Goal: Task Accomplishment & Management: Use online tool/utility

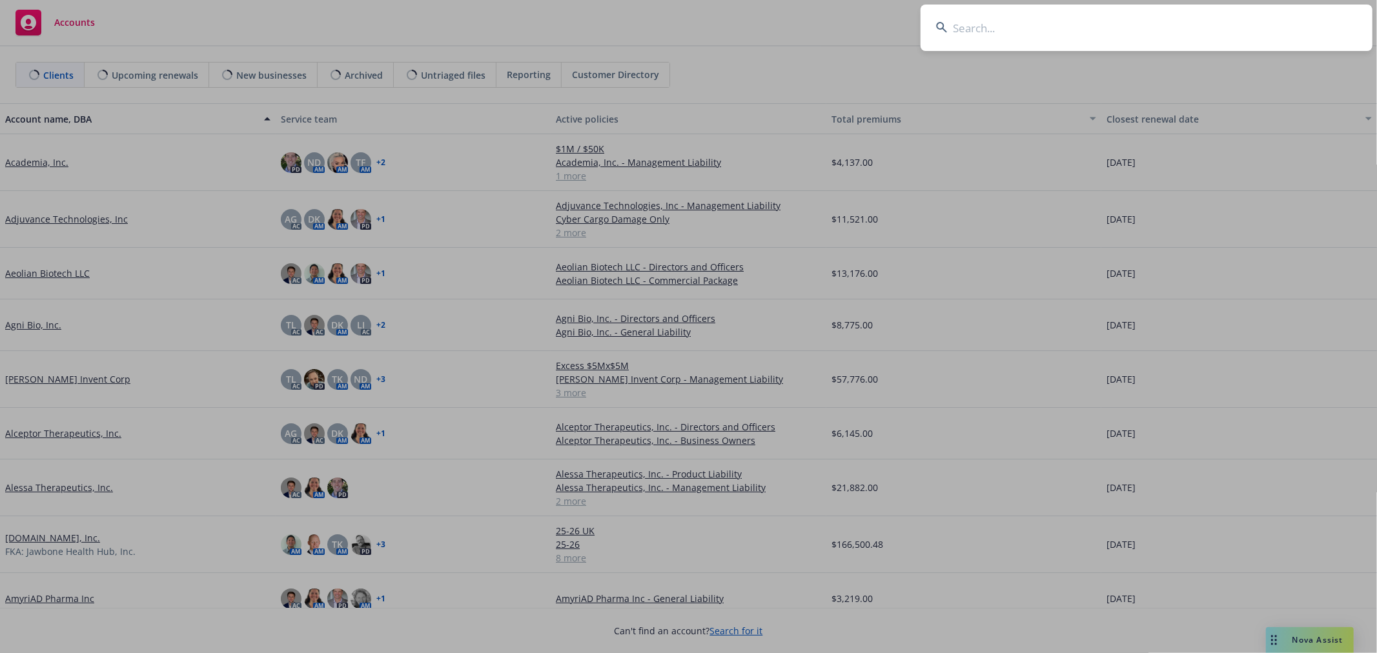
click at [1296, 23] on input at bounding box center [1146, 28] width 452 height 46
type input "Vapi"
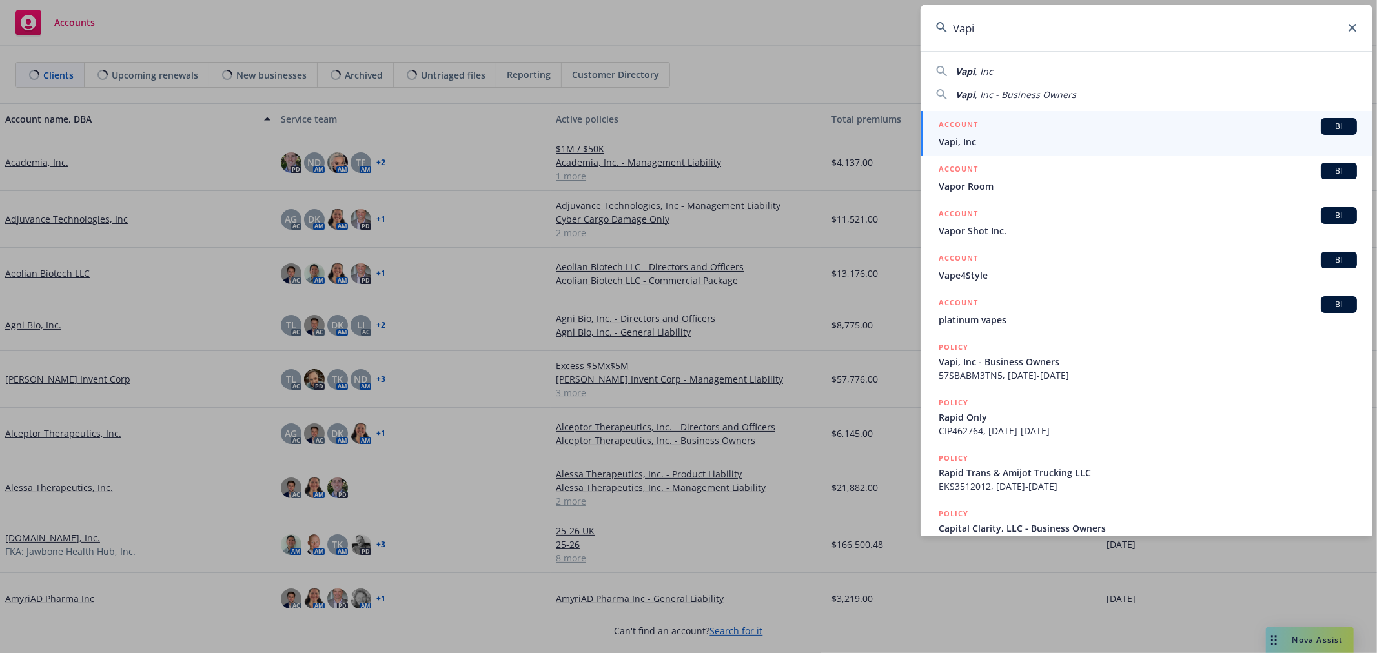
click at [1018, 132] on div "ACCOUNT BI" at bounding box center [1147, 126] width 418 height 17
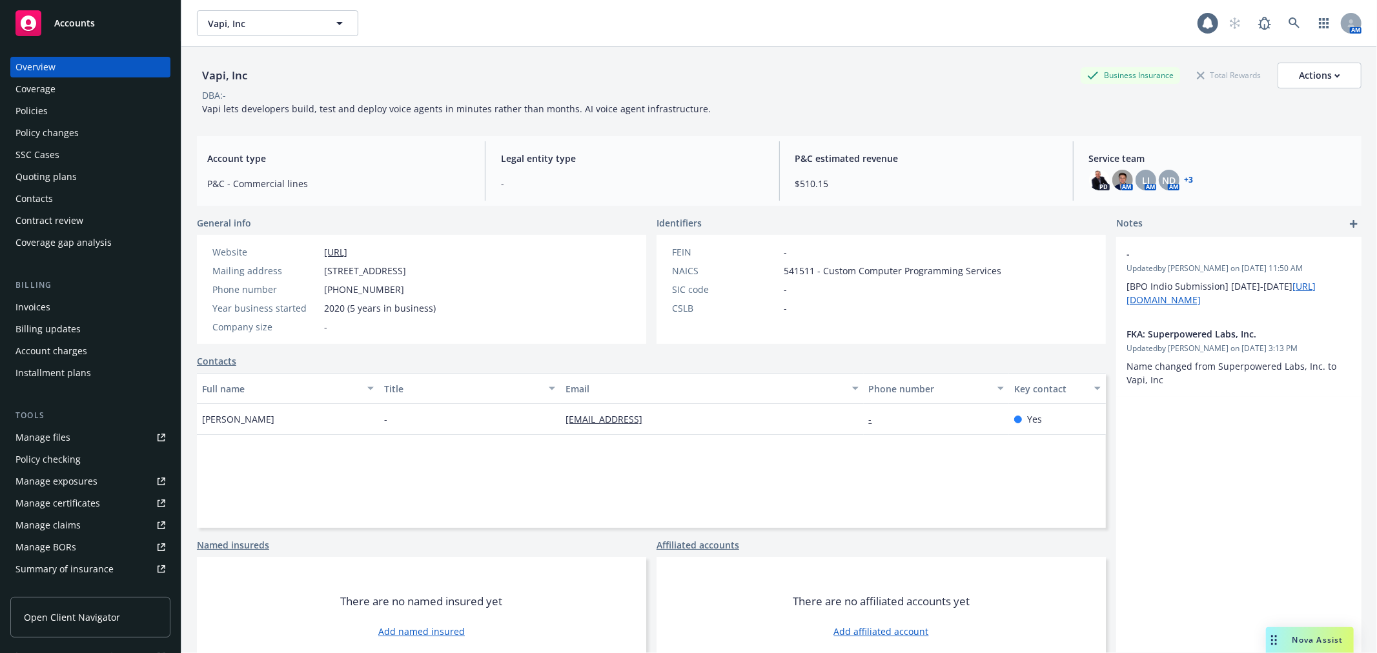
click at [79, 101] on div "Policies" at bounding box center [90, 111] width 150 height 21
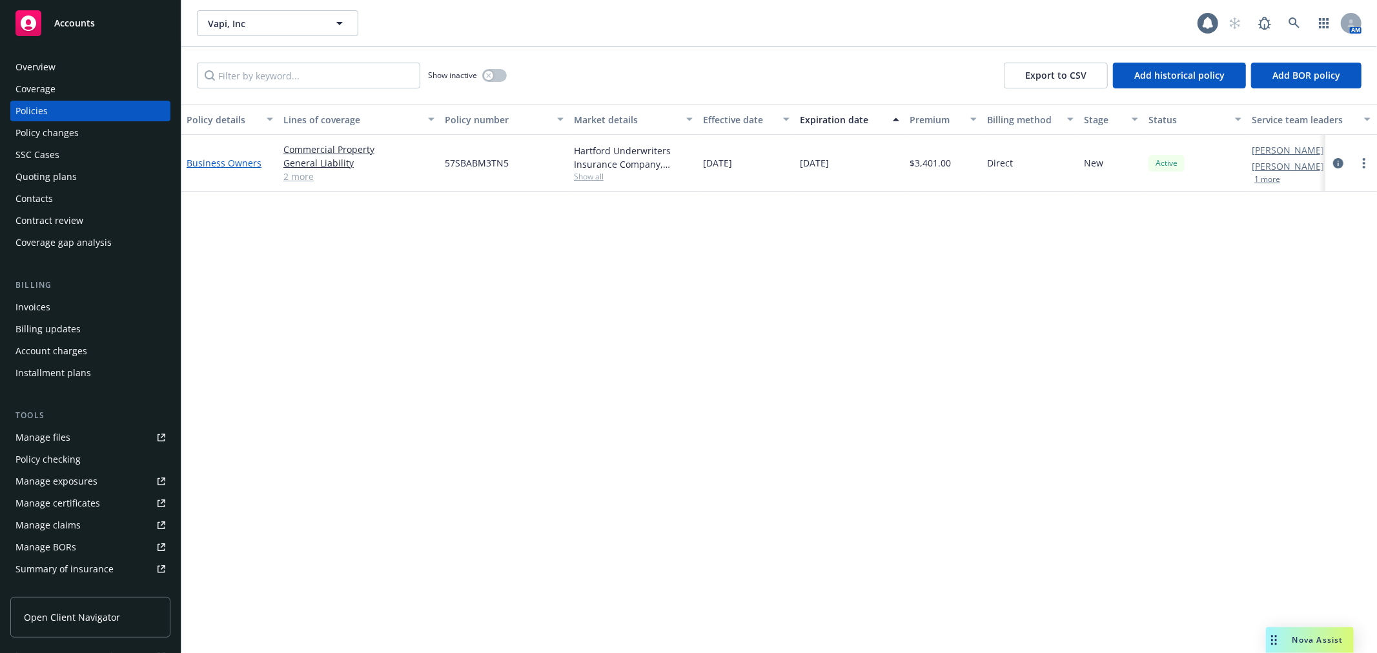
click at [236, 166] on link "Business Owners" at bounding box center [224, 163] width 75 height 12
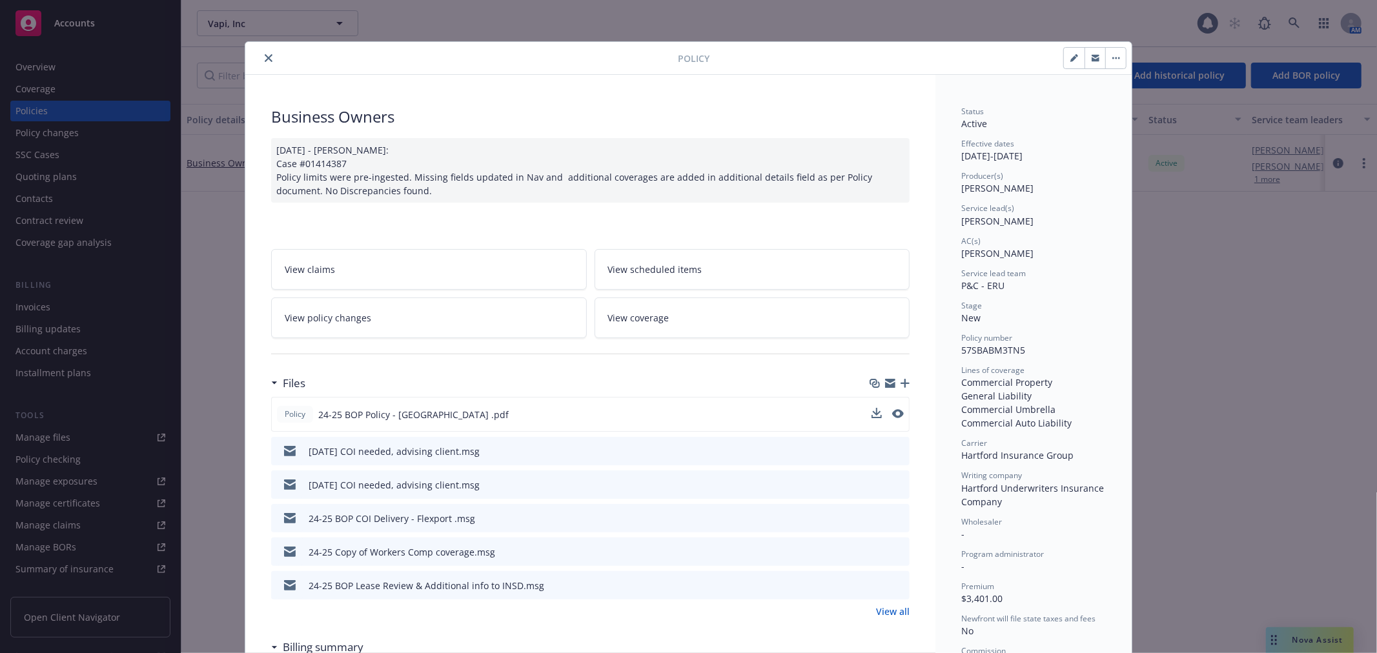
click at [867, 405] on div "Policy 24-25 BOP Policy - Hartford .pdf" at bounding box center [590, 414] width 638 height 35
click at [870, 411] on icon "download file" at bounding box center [875, 414] width 10 height 10
click at [261, 52] on button "close" at bounding box center [268, 57] width 15 height 15
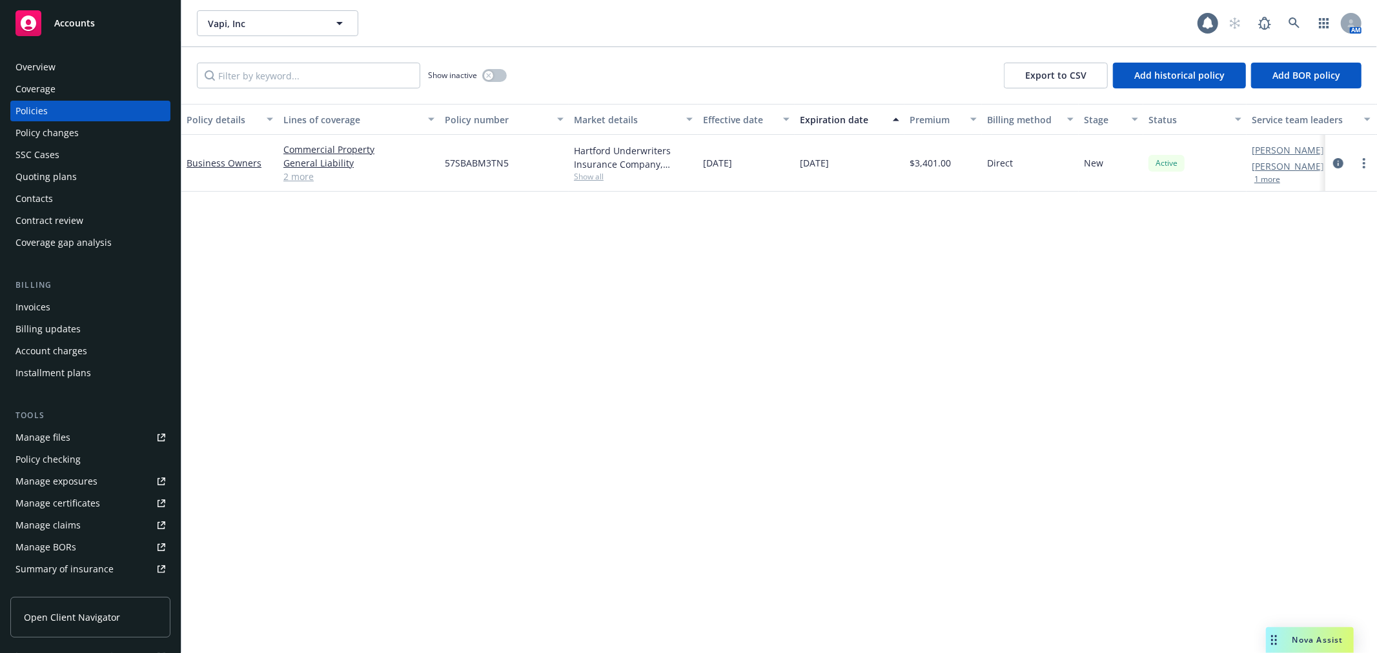
click at [1288, 8] on div "Vapi, Inc Vapi, Inc 1 AM" at bounding box center [778, 23] width 1195 height 46
click at [1291, 20] on icon at bounding box center [1294, 23] width 12 height 12
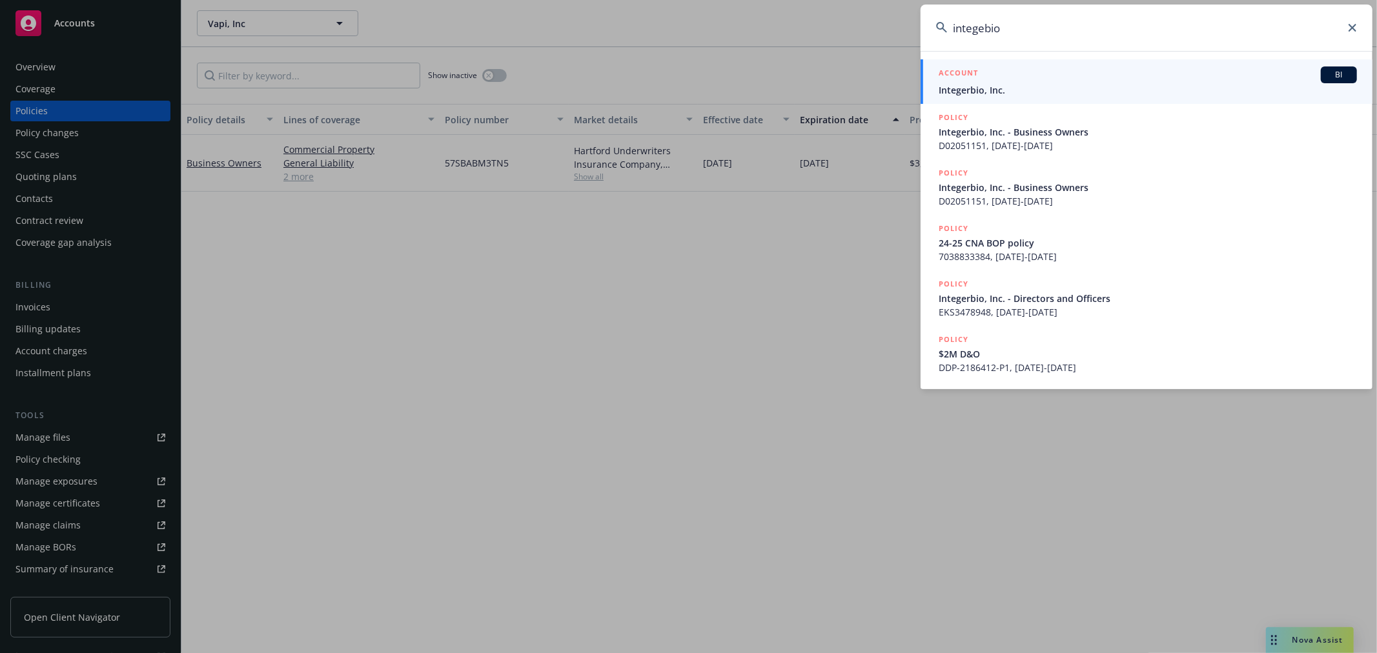
type input "integebio"
click at [981, 82] on div "ACCOUNT BI" at bounding box center [1147, 74] width 418 height 17
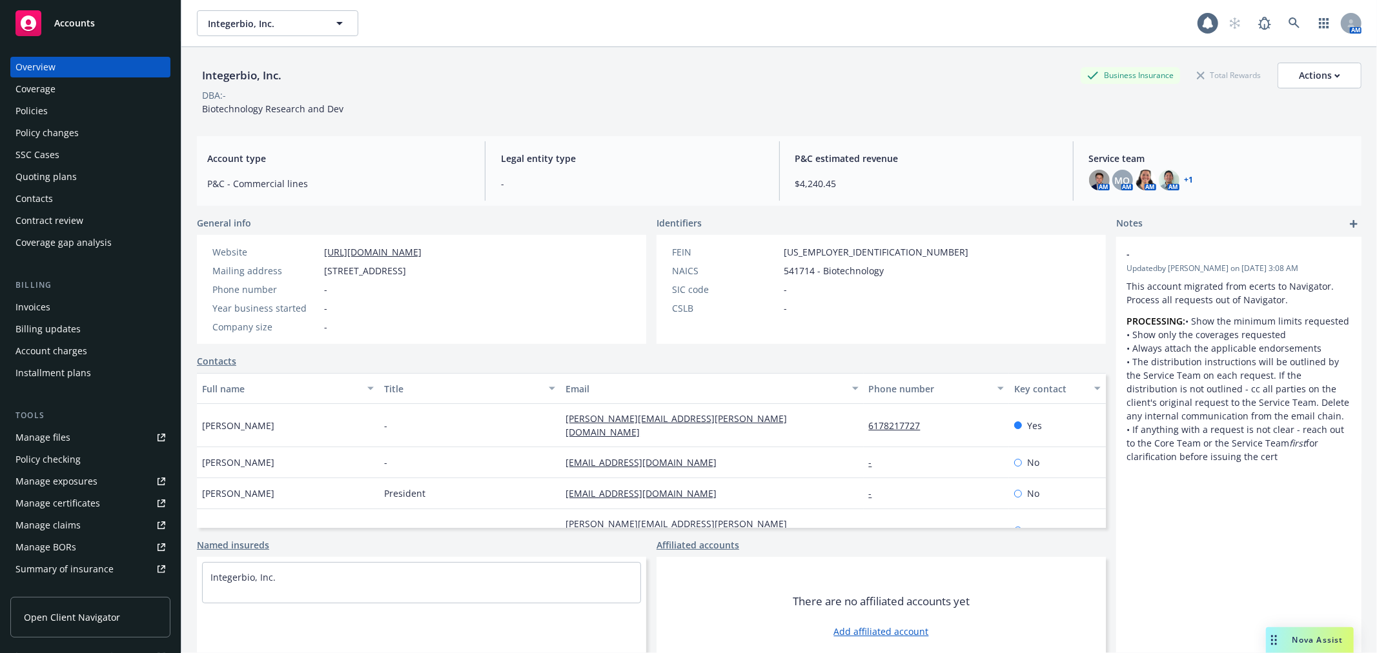
click at [46, 113] on div "Policies" at bounding box center [31, 111] width 32 height 21
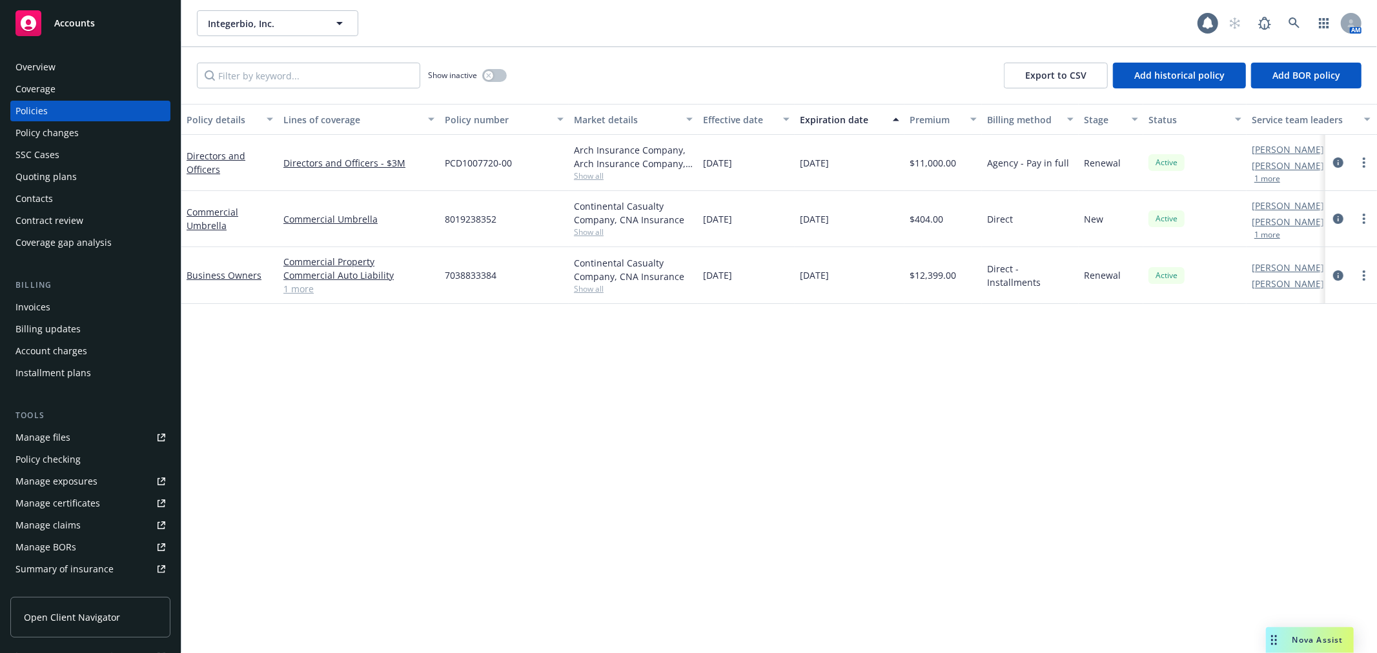
click at [74, 173] on div "Quoting plans" at bounding box center [45, 177] width 61 height 21
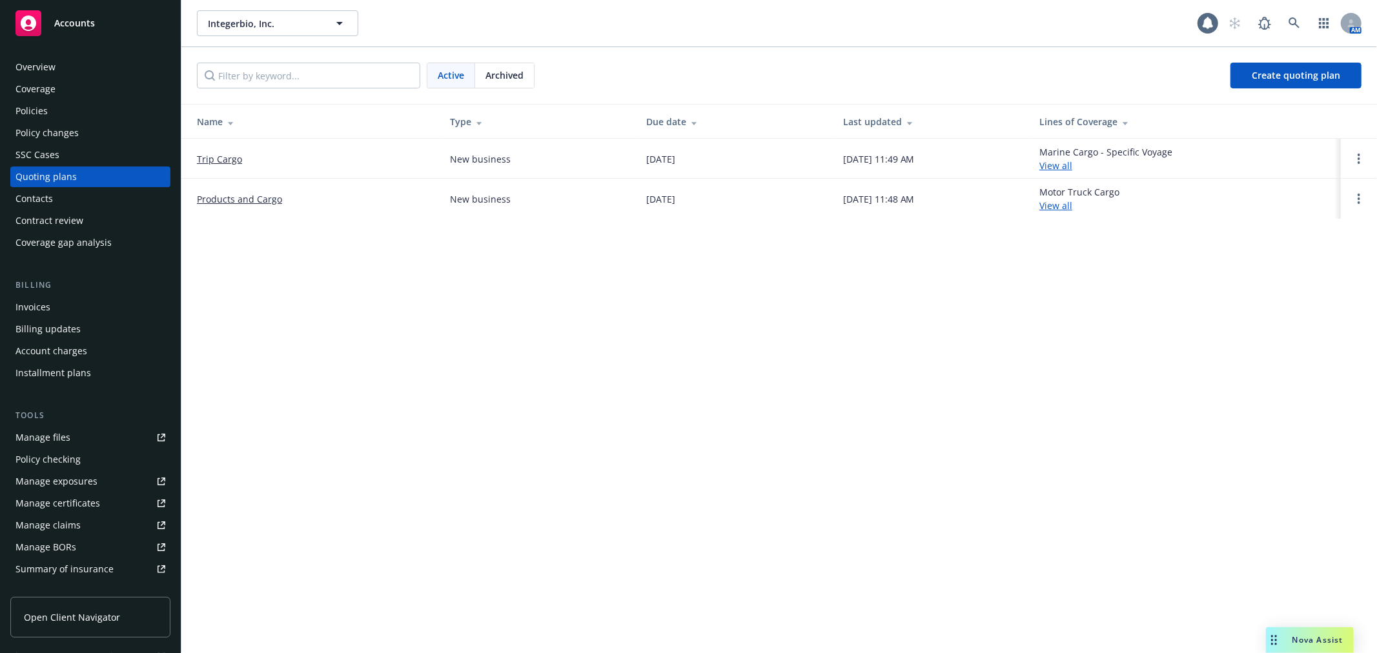
click at [217, 152] on link "Trip Cargo" at bounding box center [219, 159] width 45 height 14
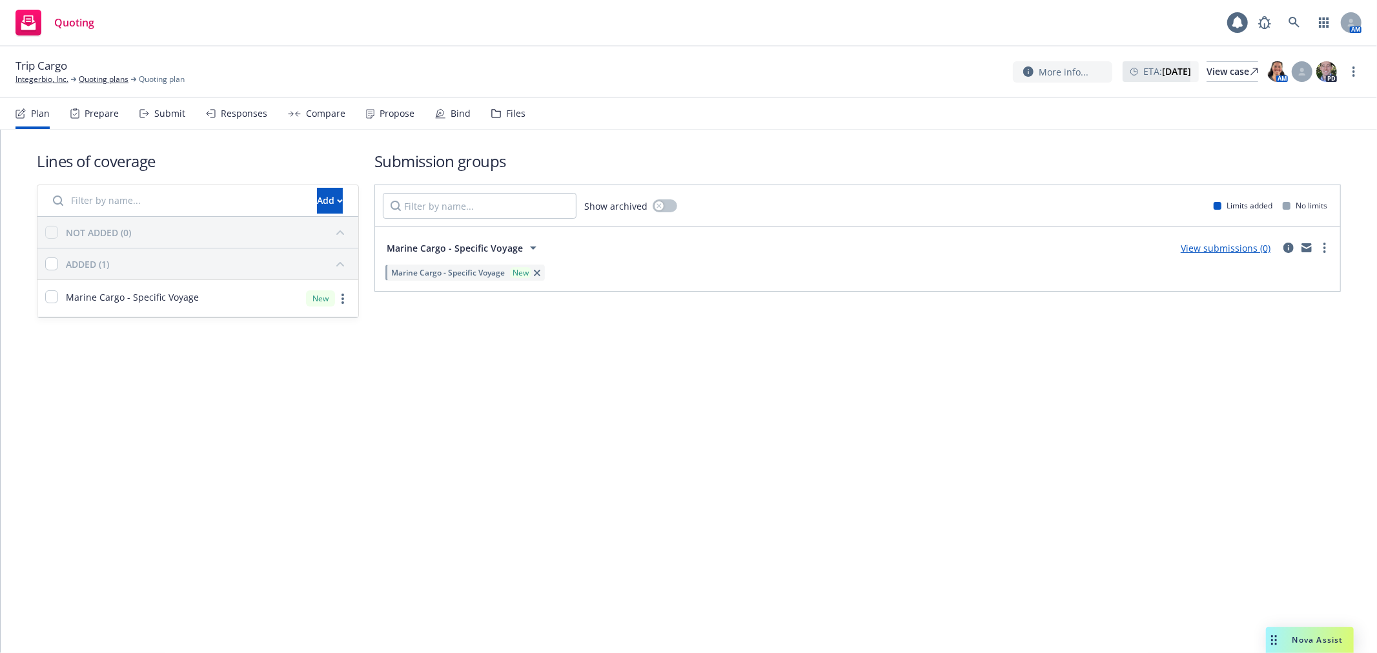
click at [517, 116] on div "Files" at bounding box center [515, 113] width 19 height 10
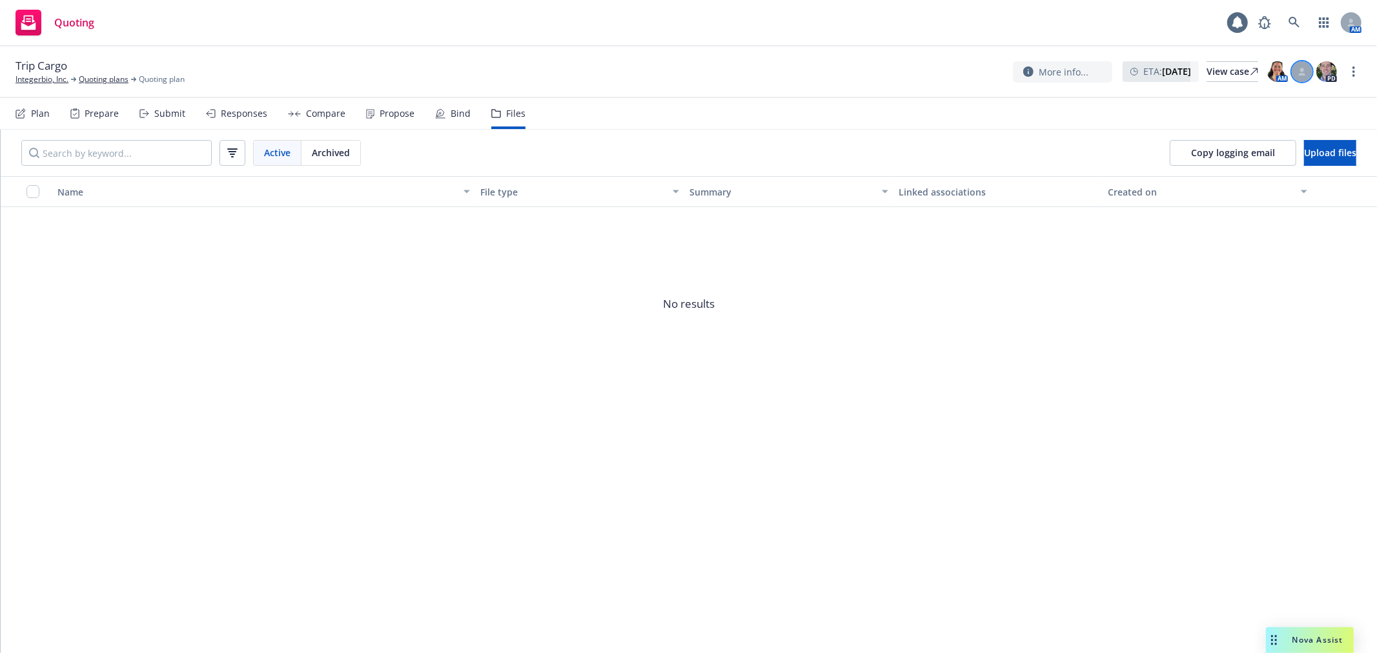
click at [1310, 68] on div at bounding box center [1301, 71] width 21 height 21
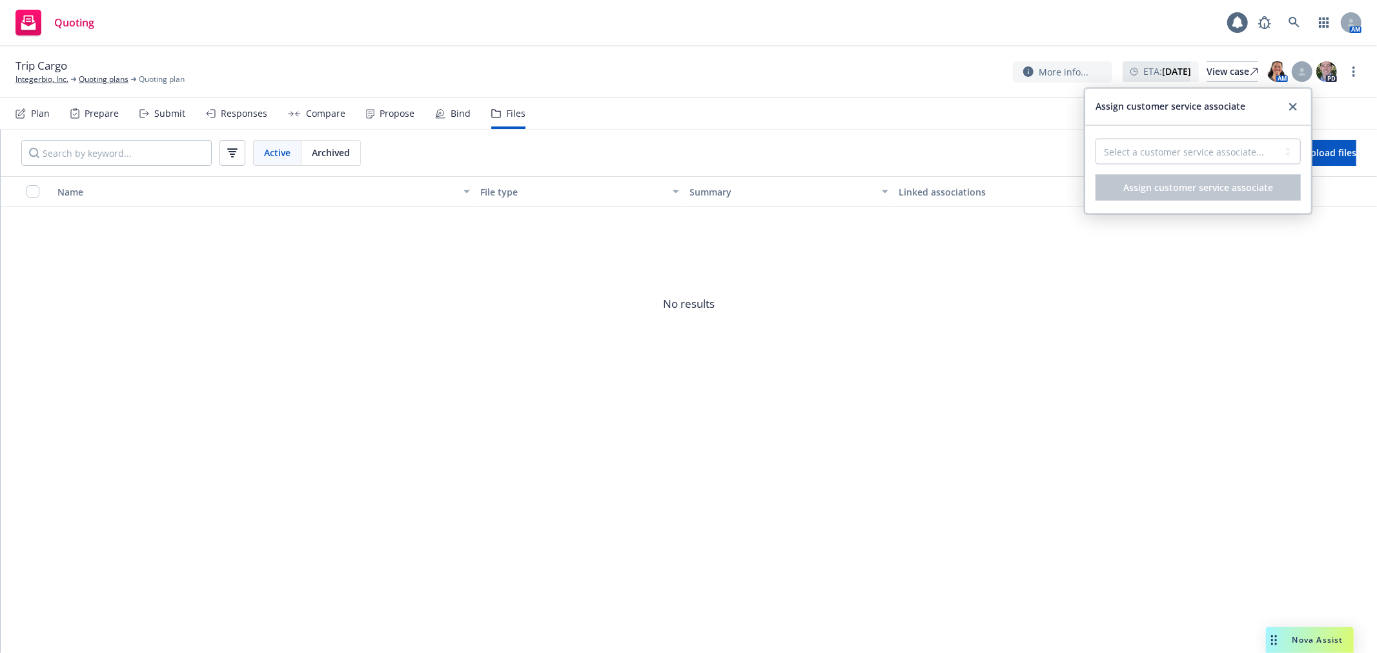
click at [1186, 137] on div "Select a customer service associate... Cameron Hardwick Monica Quesada Assign c…" at bounding box center [1198, 170] width 226 height 88
click at [1183, 145] on select "Select a customer service associate... Cameron Hardwick Monica Quesada" at bounding box center [1197, 152] width 205 height 26
select select "dec985f0-59a3-471a-b5a2-8531149436f6"
click at [1095, 139] on select "Select a customer service associate... Cameron Hardwick Monica Quesada" at bounding box center [1197, 152] width 205 height 26
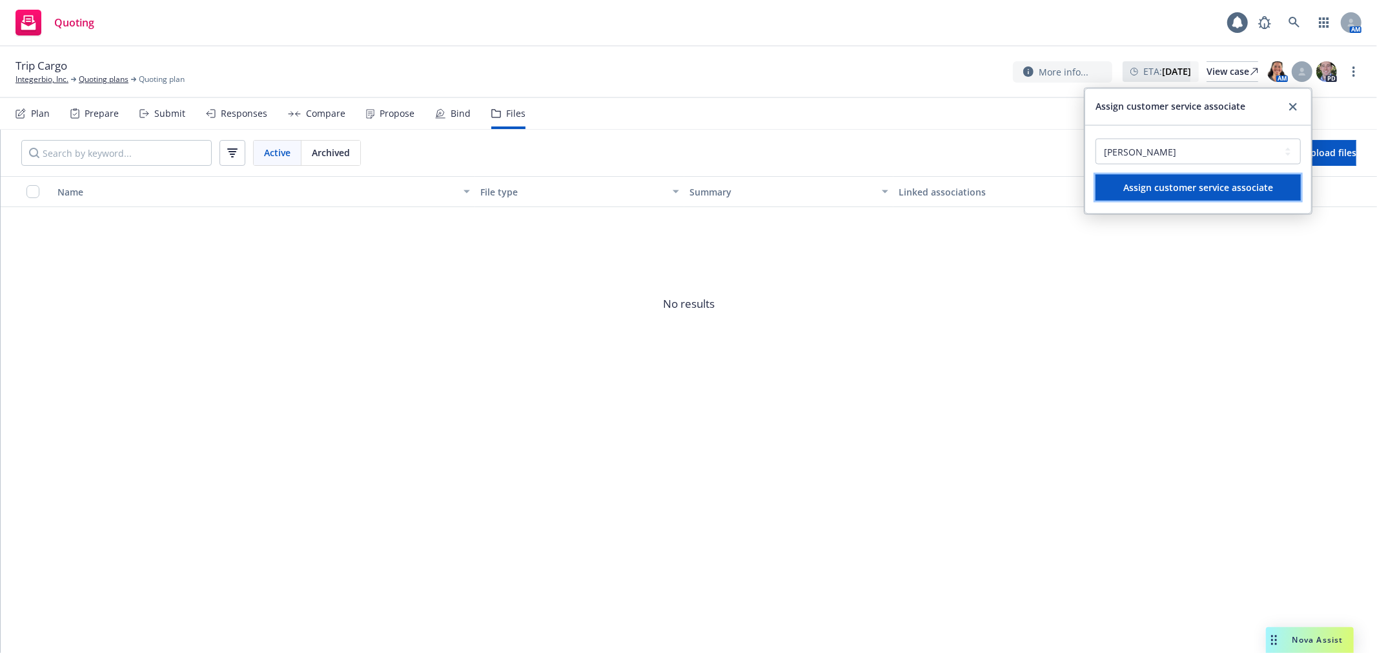
drag, startPoint x: 1122, startPoint y: 200, endPoint x: 1300, endPoint y: 160, distance: 182.6
click at [1123, 200] on button "Assign customer service associate" at bounding box center [1197, 188] width 205 height 26
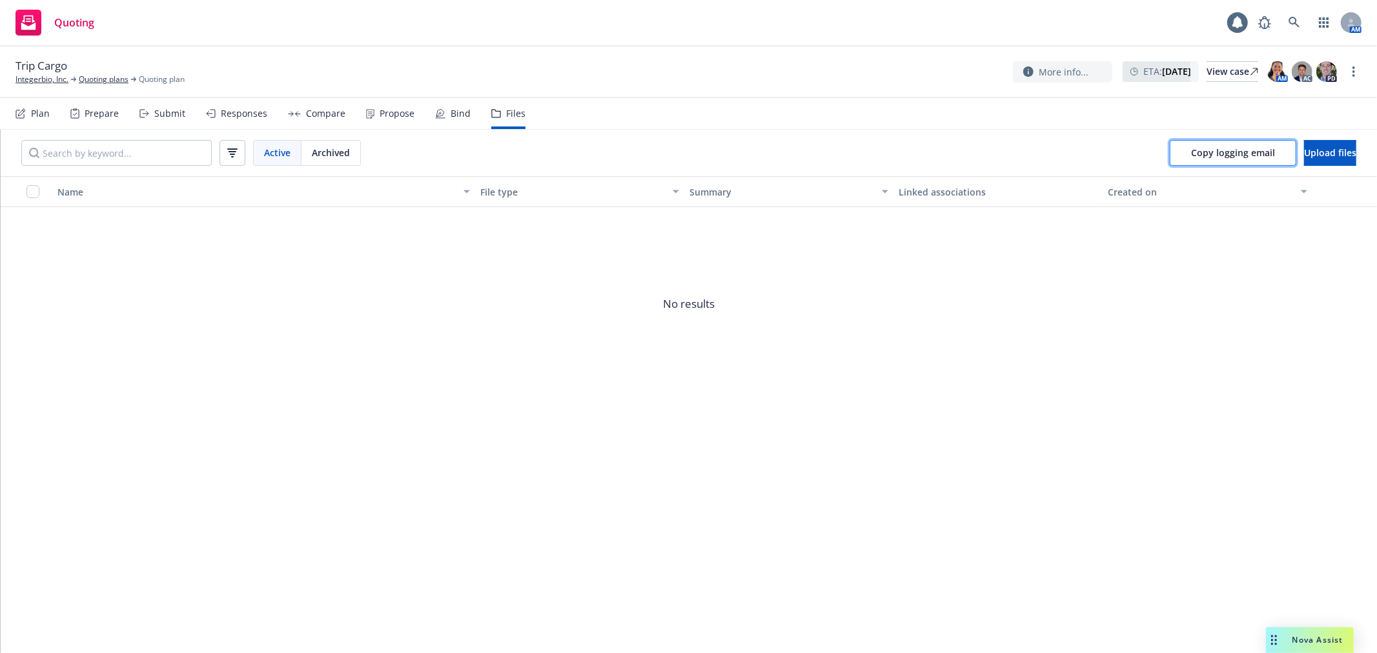
click at [1191, 155] on span "Copy logging email" at bounding box center [1233, 153] width 84 height 12
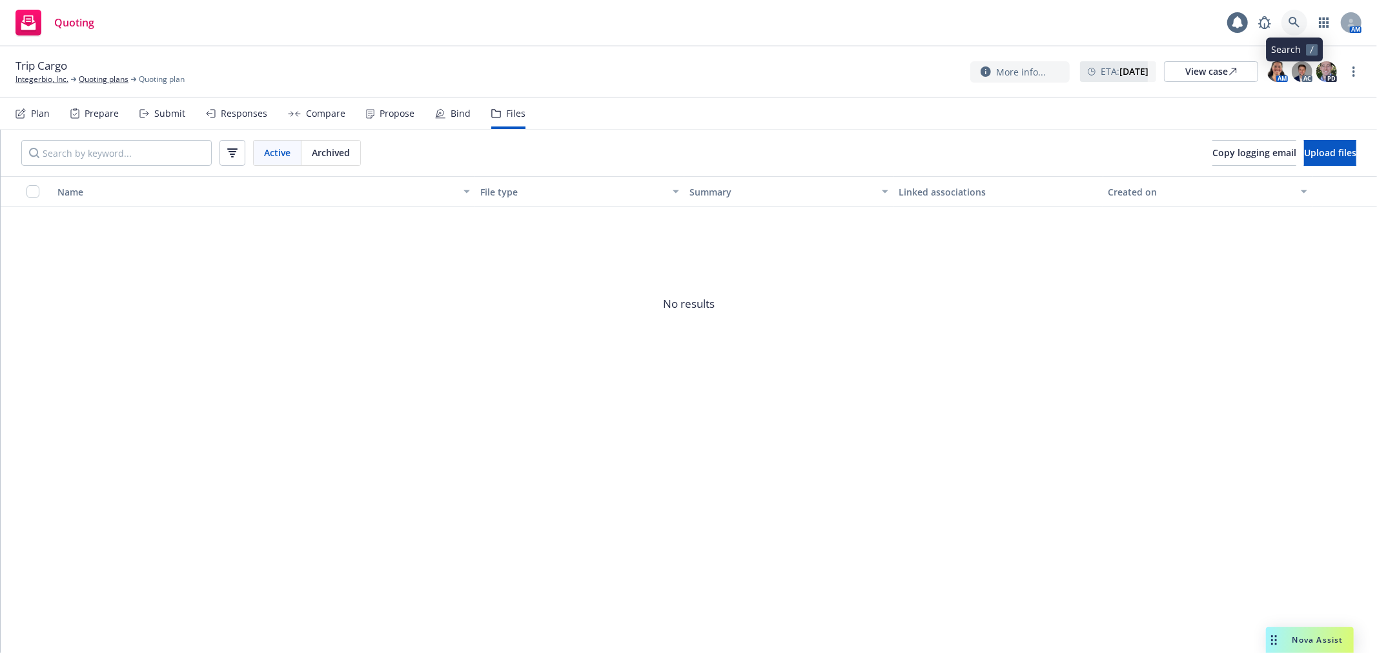
click at [1298, 22] on icon at bounding box center [1294, 23] width 12 height 12
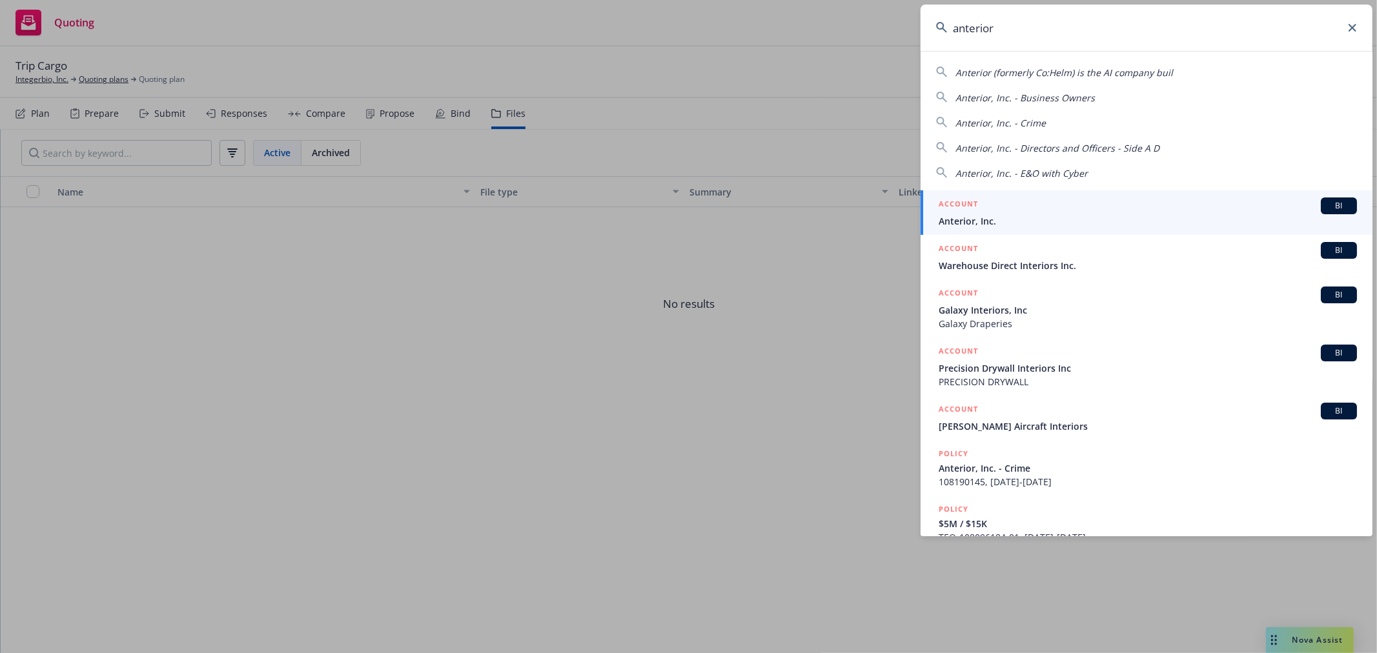
type input "anterior"
click at [1035, 216] on span "Anterior, Inc." at bounding box center [1147, 221] width 418 height 14
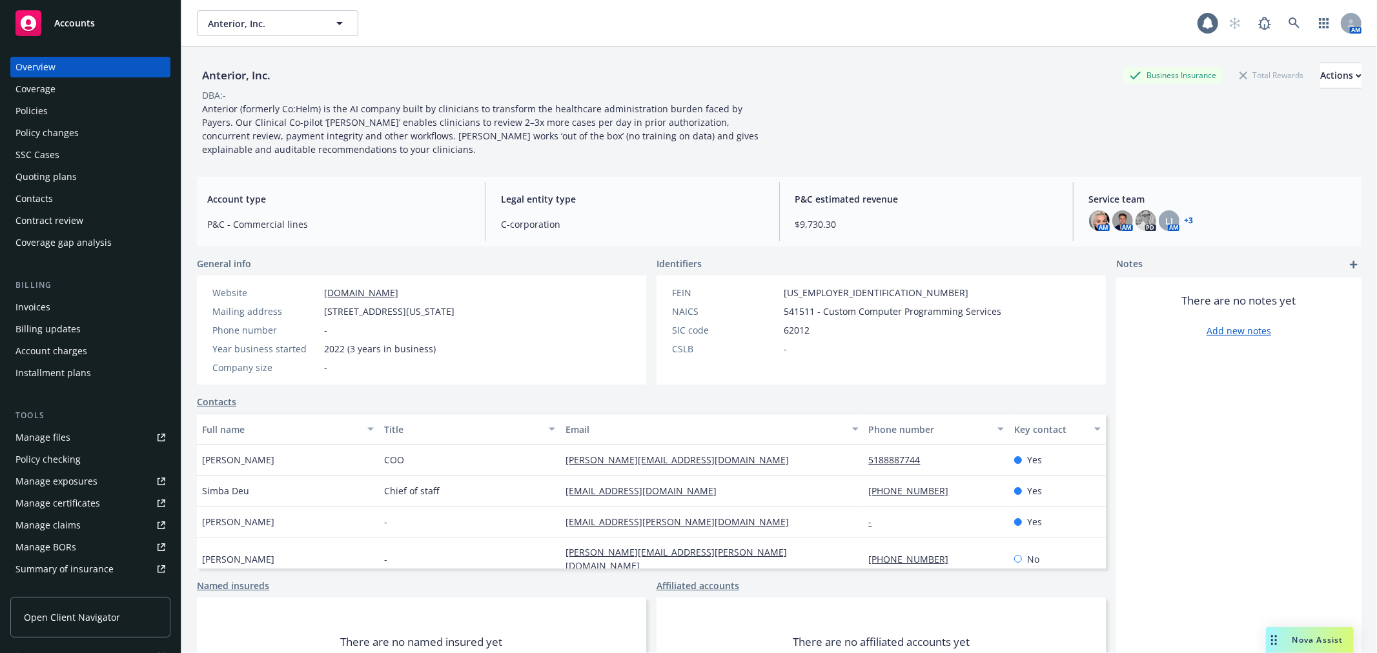
click at [36, 99] on div "Coverage" at bounding box center [35, 89] width 40 height 21
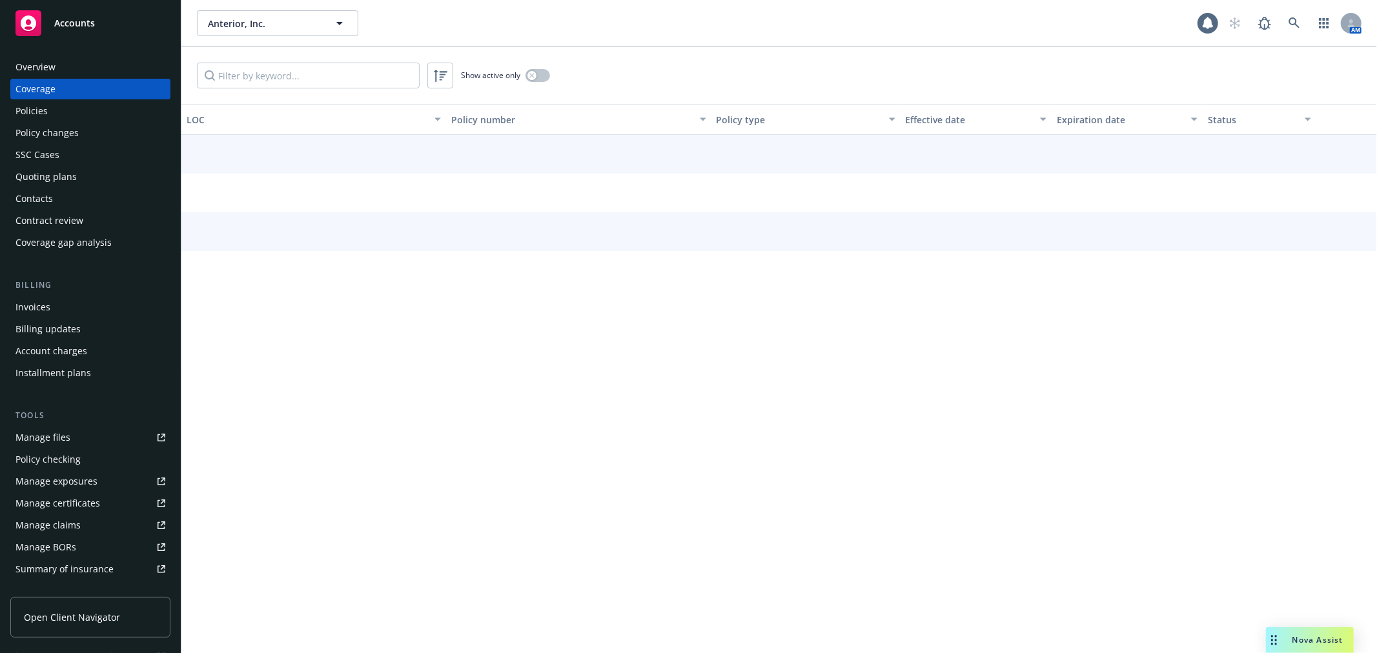
click at [43, 117] on div "Policies" at bounding box center [31, 111] width 32 height 21
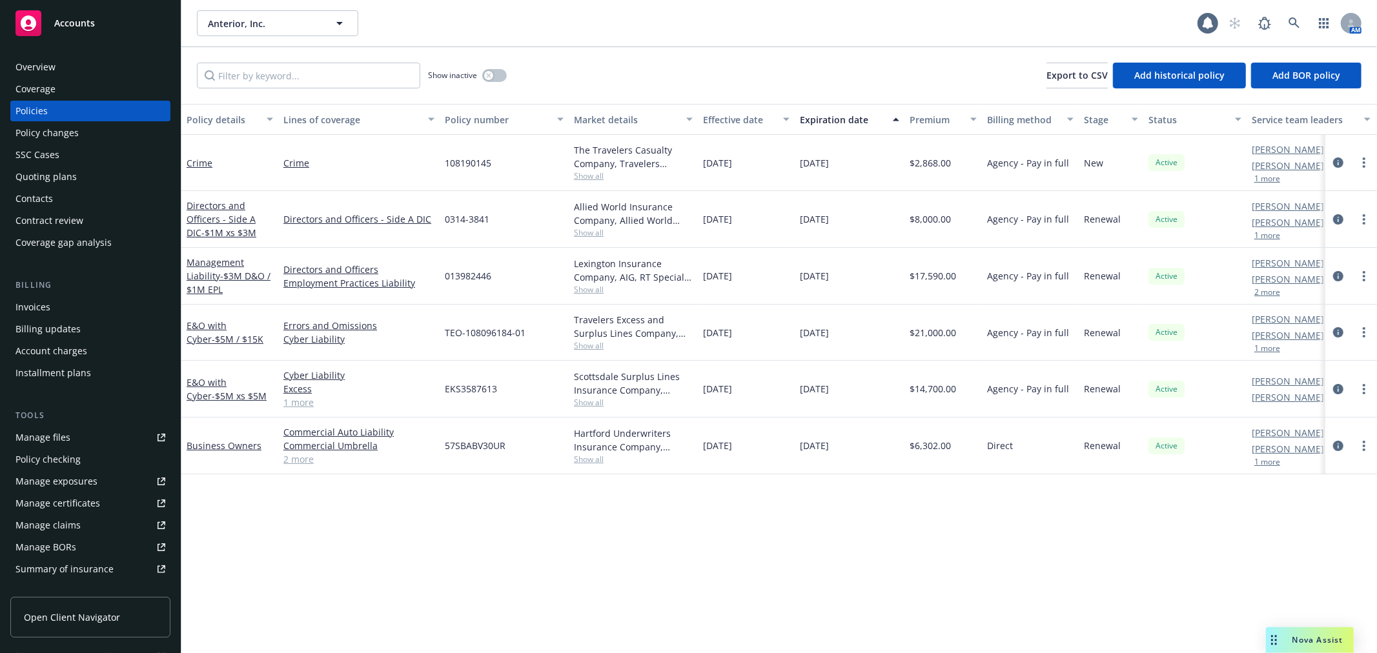
click at [68, 169] on div "Quoting plans" at bounding box center [45, 177] width 61 height 21
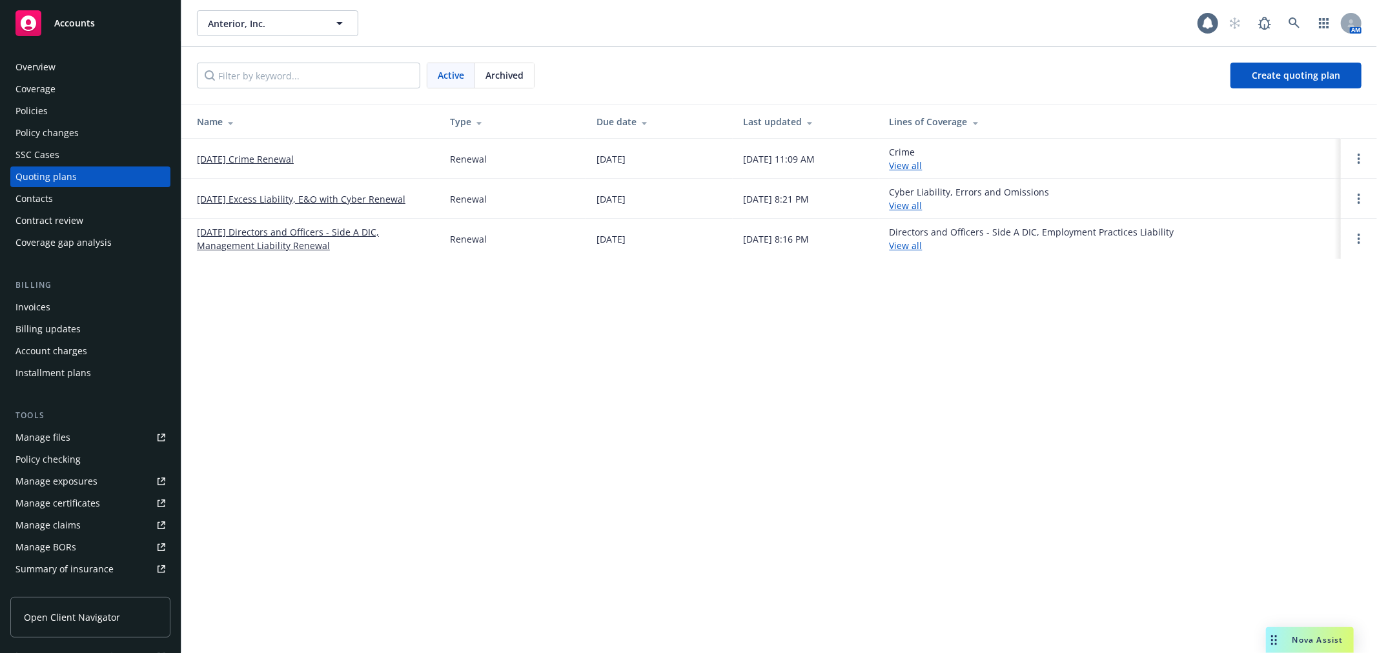
click at [253, 226] on link "[DATE] Directors and Officers - Side A DIC, Management Liability Renewal" at bounding box center [313, 238] width 232 height 27
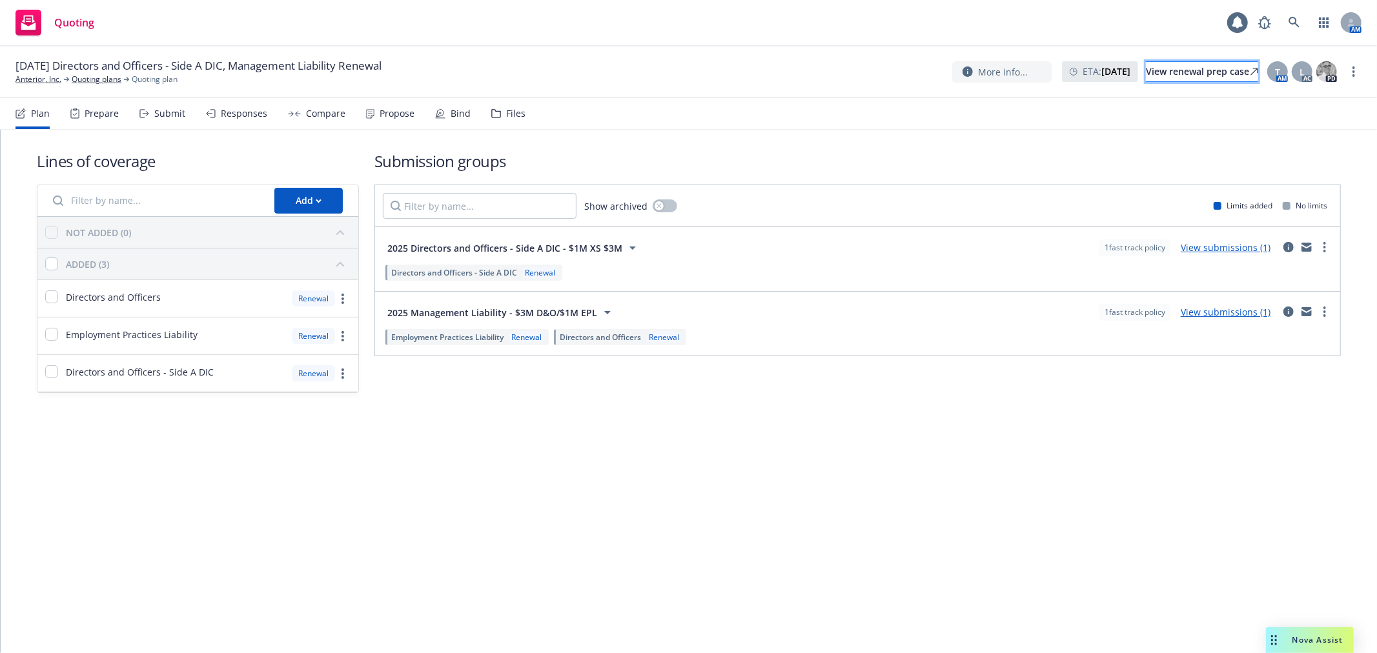
click at [1175, 79] on div "View renewal prep case" at bounding box center [1202, 71] width 112 height 19
click at [1270, 76] on div "T" at bounding box center [1277, 71] width 21 height 21
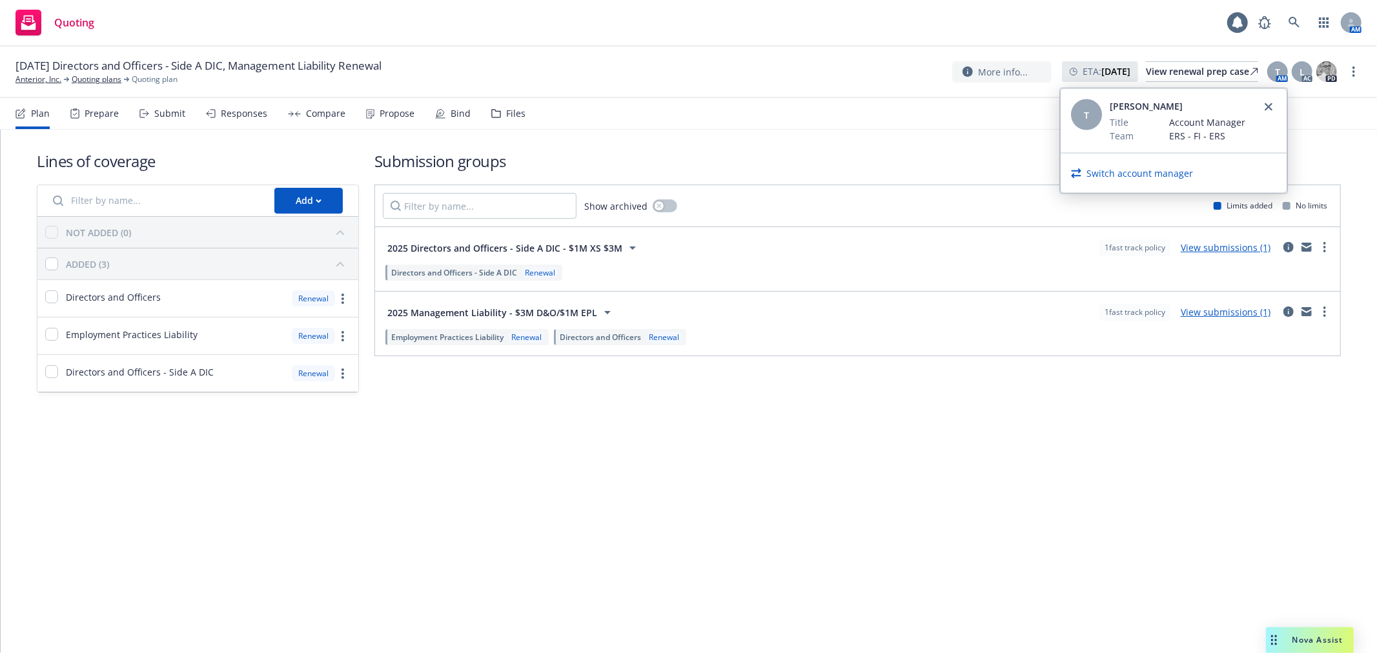
click at [1114, 165] on div "Switch account manager" at bounding box center [1173, 173] width 226 height 39
click at [1115, 170] on link "Switch account manager" at bounding box center [1139, 174] width 106 height 14
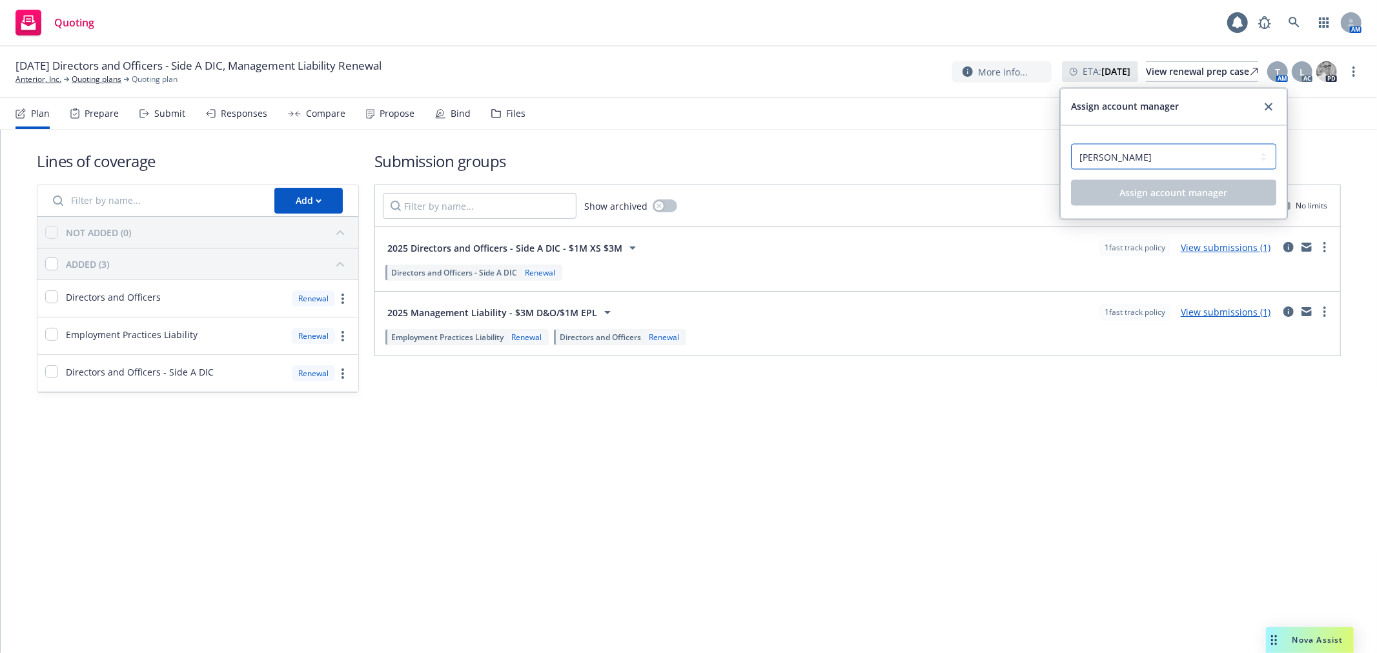
click at [1128, 150] on select "Select an account manager... [PERSON_NAME] [PERSON_NAME] [PERSON_NAME] [PERSON_…" at bounding box center [1173, 157] width 205 height 26
select select "12c80024-0413-467a-8d2f-97ea07df2c8f"
click at [1071, 144] on select "Select an account manager... Angela Ticconi Nicole Dilorenzo Tom Kokkines Tracy…" at bounding box center [1173, 157] width 205 height 26
click at [1151, 202] on button "Assign account manager" at bounding box center [1173, 193] width 205 height 26
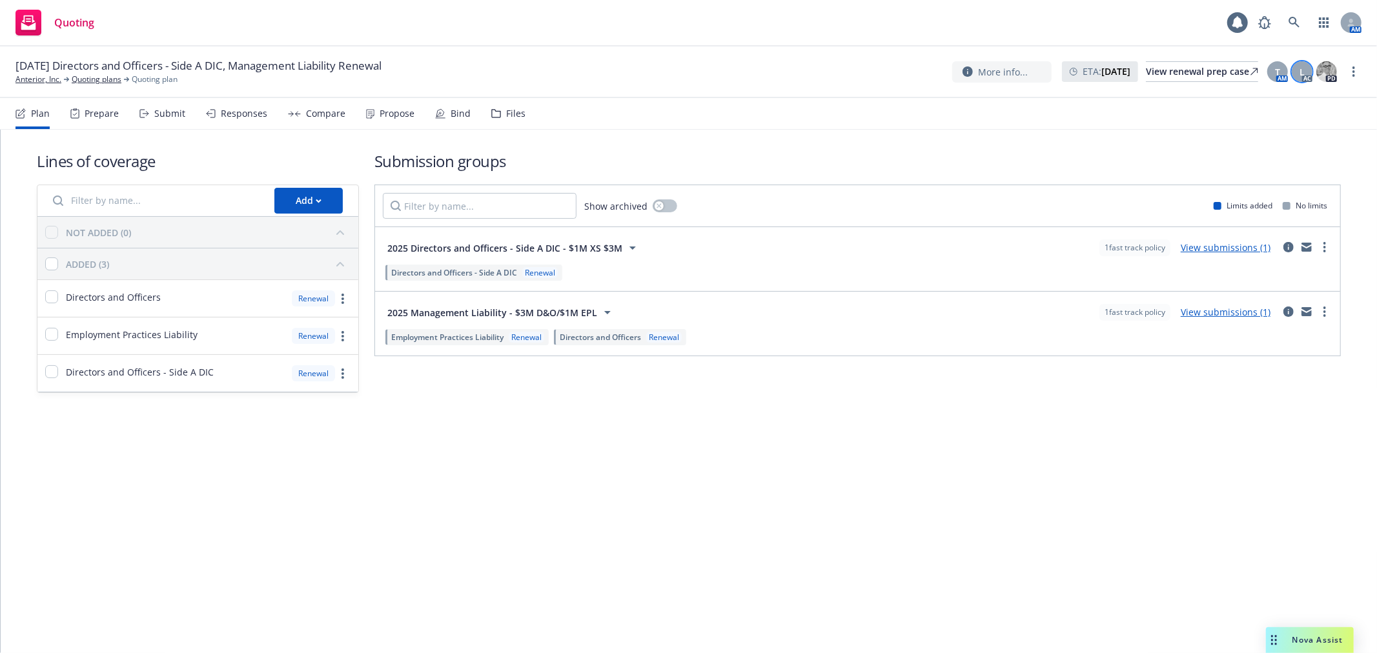
click at [1304, 79] on div "L" at bounding box center [1301, 71] width 21 height 21
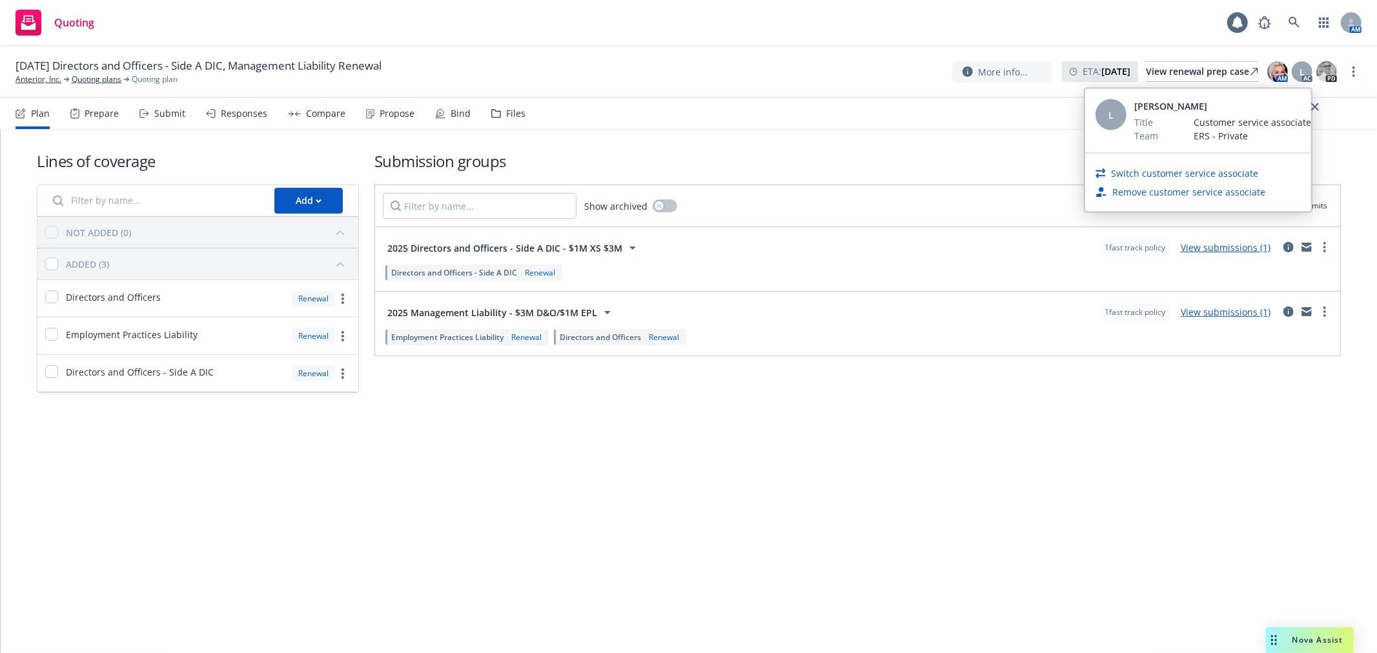
click at [1175, 172] on link "Switch customer service associate" at bounding box center [1184, 174] width 147 height 14
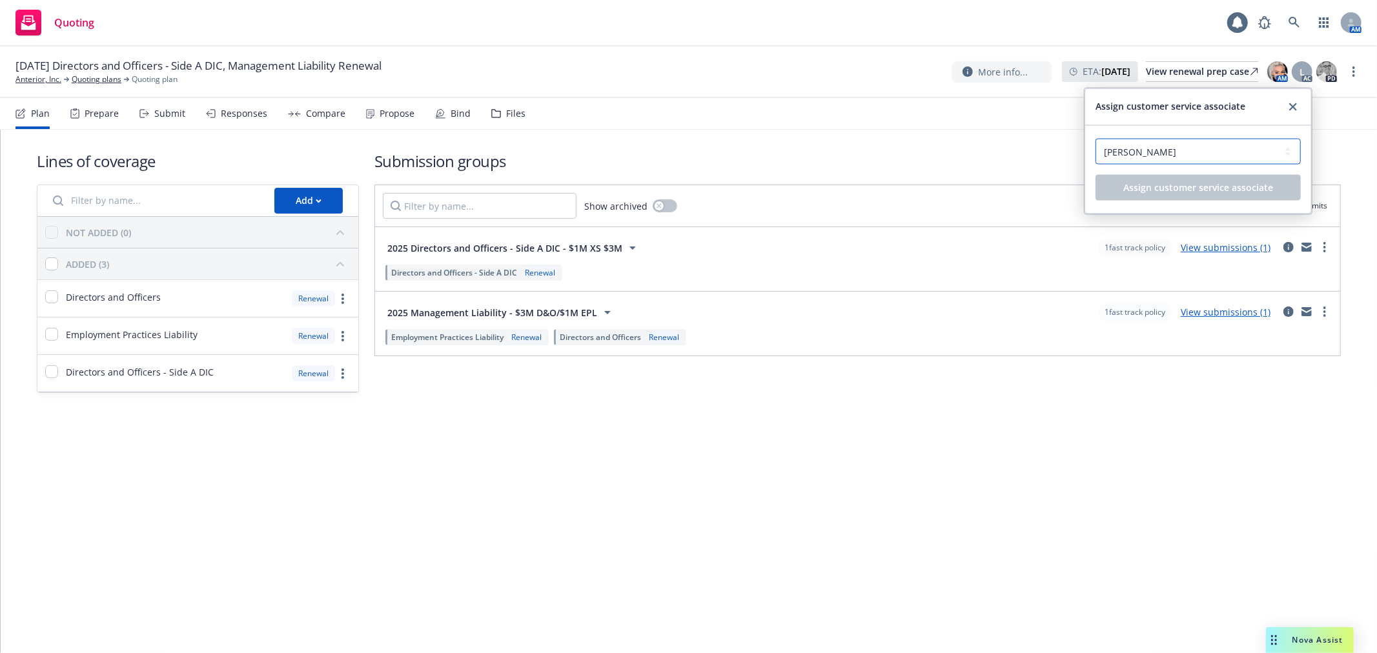
drag, startPoint x: 1175, startPoint y: 152, endPoint x: 1164, endPoint y: 162, distance: 14.6
click at [1175, 152] on select "Select a customer service associate... Cameron Hardwick Lea Ittenbach" at bounding box center [1197, 152] width 205 height 26
select select "dec985f0-59a3-471a-b5a2-8531149436f6"
click at [1095, 139] on select "Select a customer service associate... Cameron Hardwick Lea Ittenbach" at bounding box center [1197, 152] width 205 height 26
click at [1140, 189] on span "Assign customer service associate" at bounding box center [1198, 187] width 150 height 12
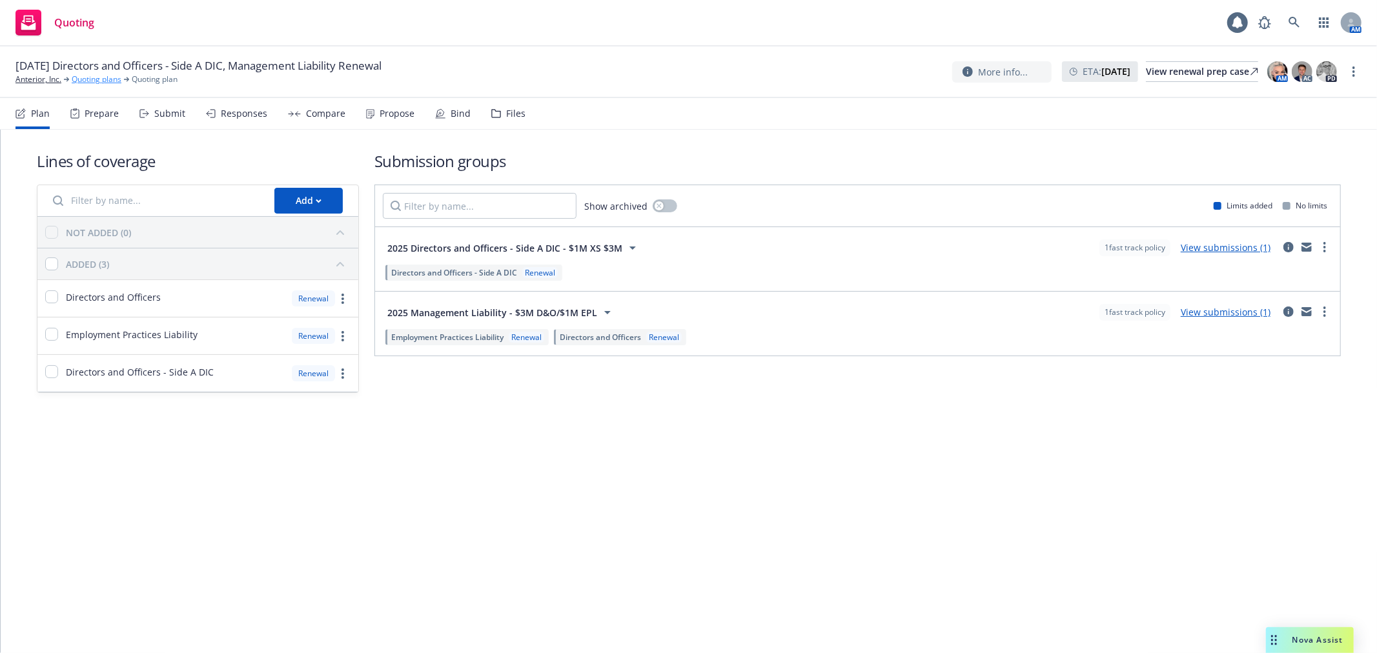
click at [76, 77] on link "Quoting plans" at bounding box center [97, 80] width 50 height 12
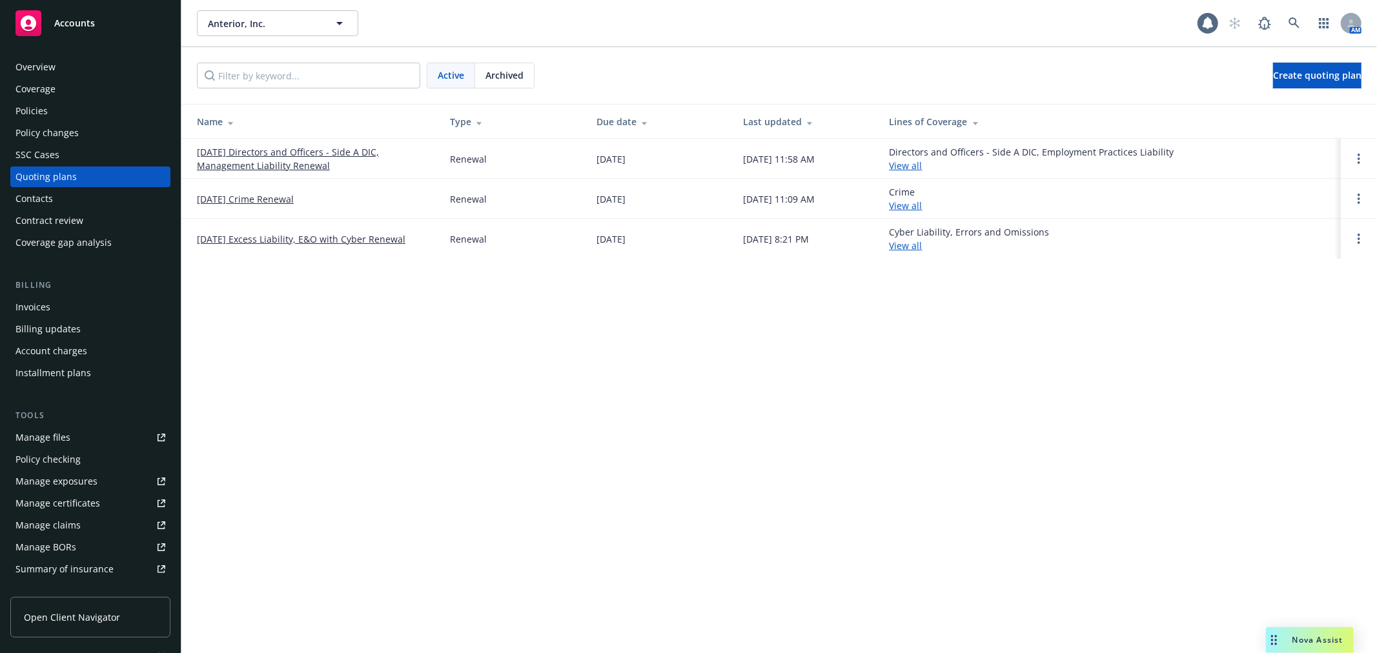
click at [288, 242] on link "[DATE] Excess Liability, E&O with Cyber Renewal" at bounding box center [301, 239] width 208 height 14
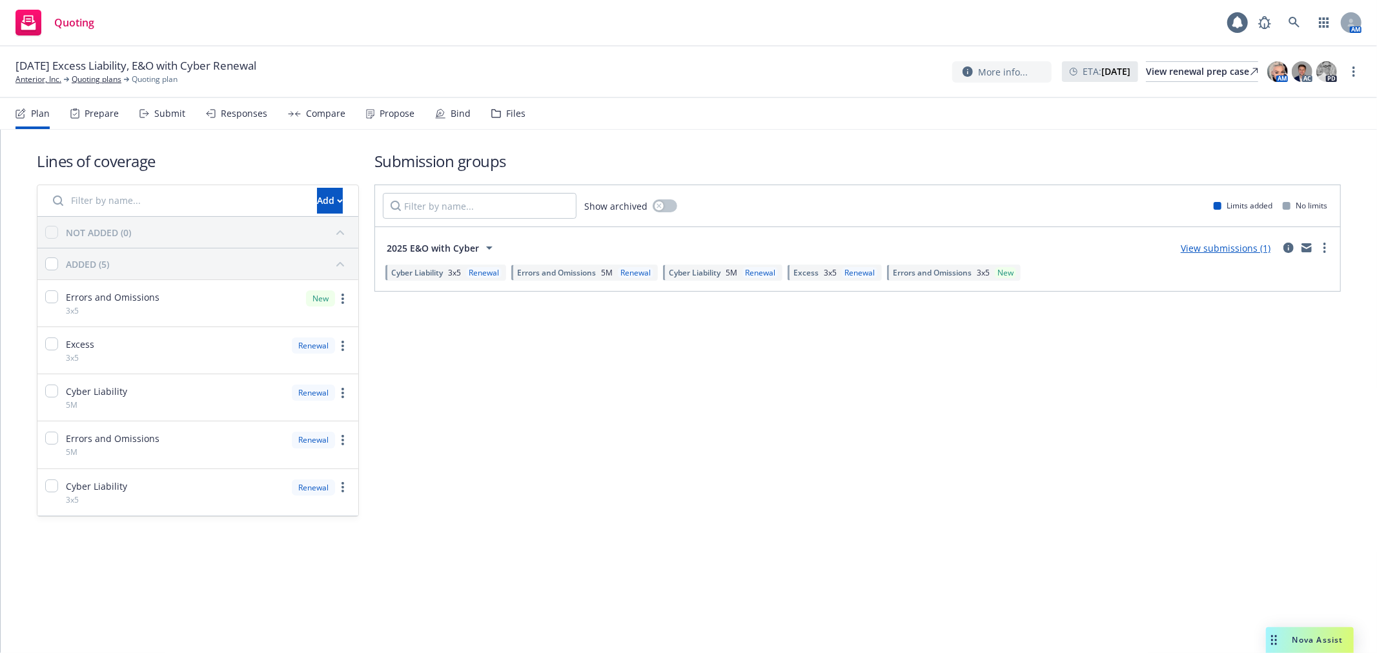
click at [1182, 46] on div "[DATE] Excess Liability, E&O with Cyber Renewal Anterior, Inc. Quoting plans Qu…" at bounding box center [688, 72] width 1377 height 52
click at [1182, 63] on div "View renewal prep case" at bounding box center [1202, 71] width 112 height 19
click at [46, 79] on link "Anterior, Inc." at bounding box center [38, 80] width 46 height 12
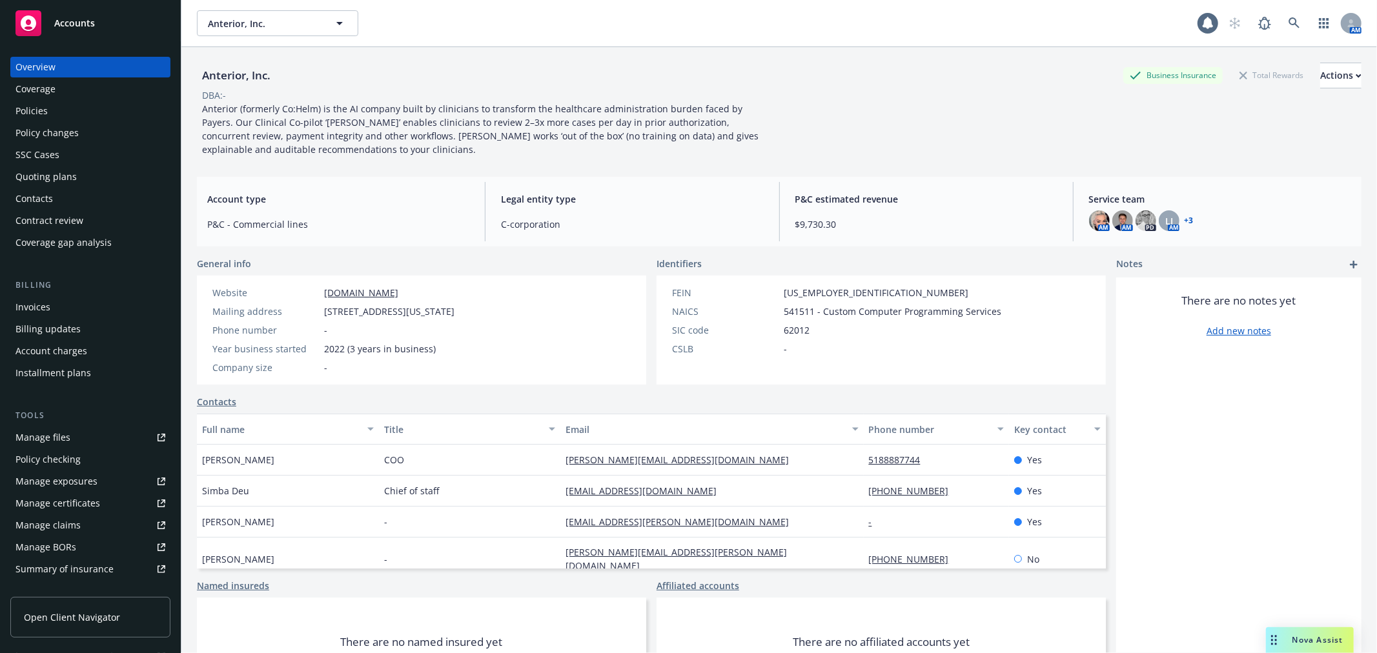
click at [46, 114] on div "Policies" at bounding box center [31, 111] width 32 height 21
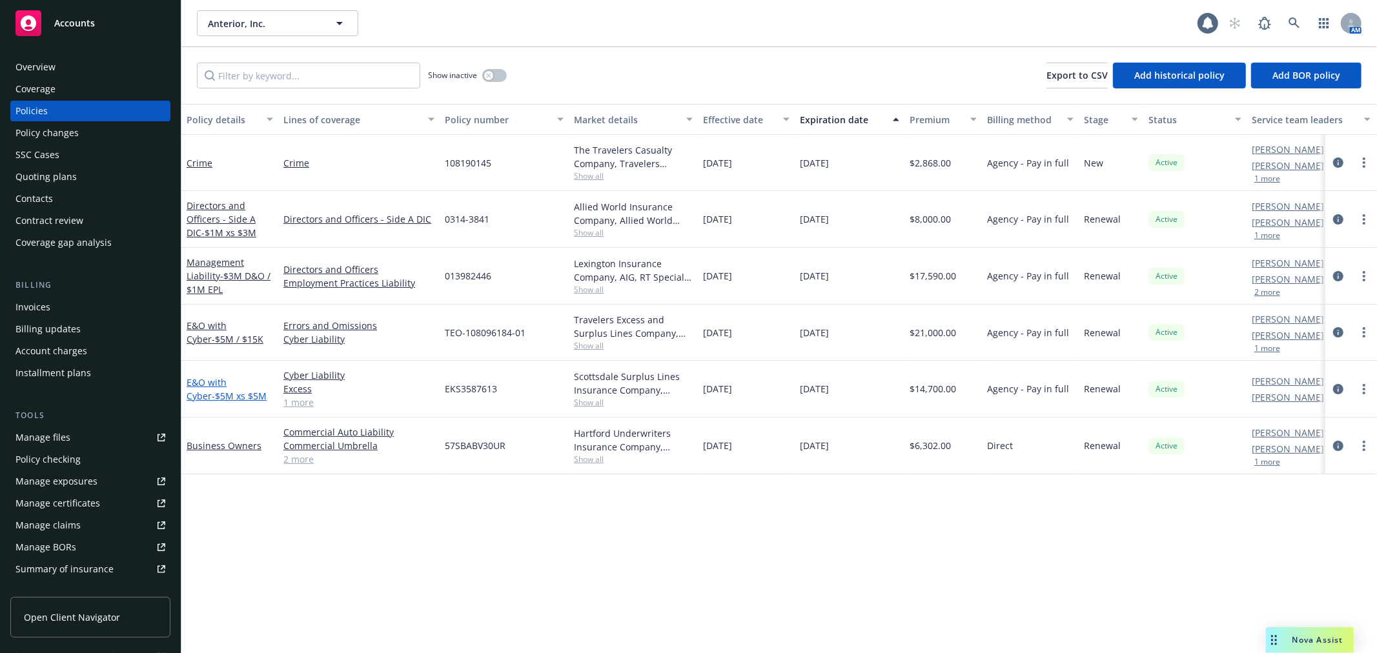
click at [229, 383] on link "E&O with Cyber - $5M xs $5M" at bounding box center [227, 389] width 80 height 26
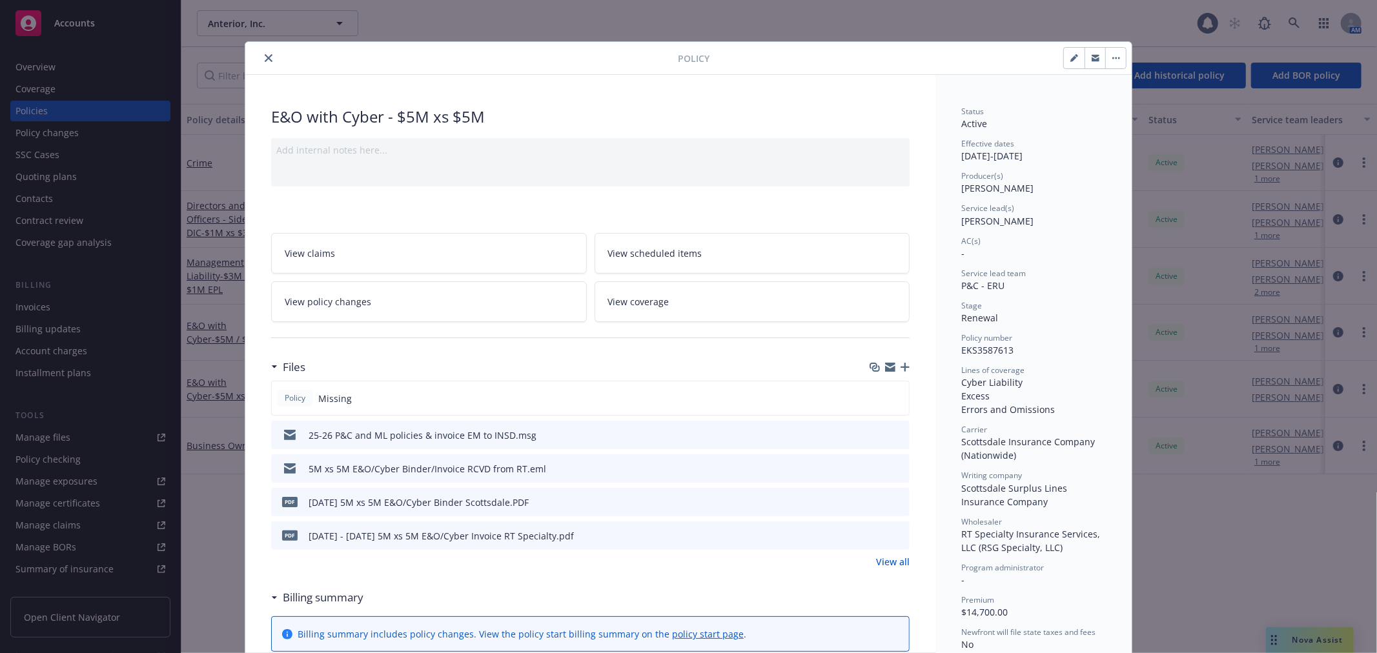
click at [891, 531] on icon "preview file" at bounding box center [897, 535] width 12 height 9
click at [882, 566] on link "View all" at bounding box center [893, 562] width 34 height 14
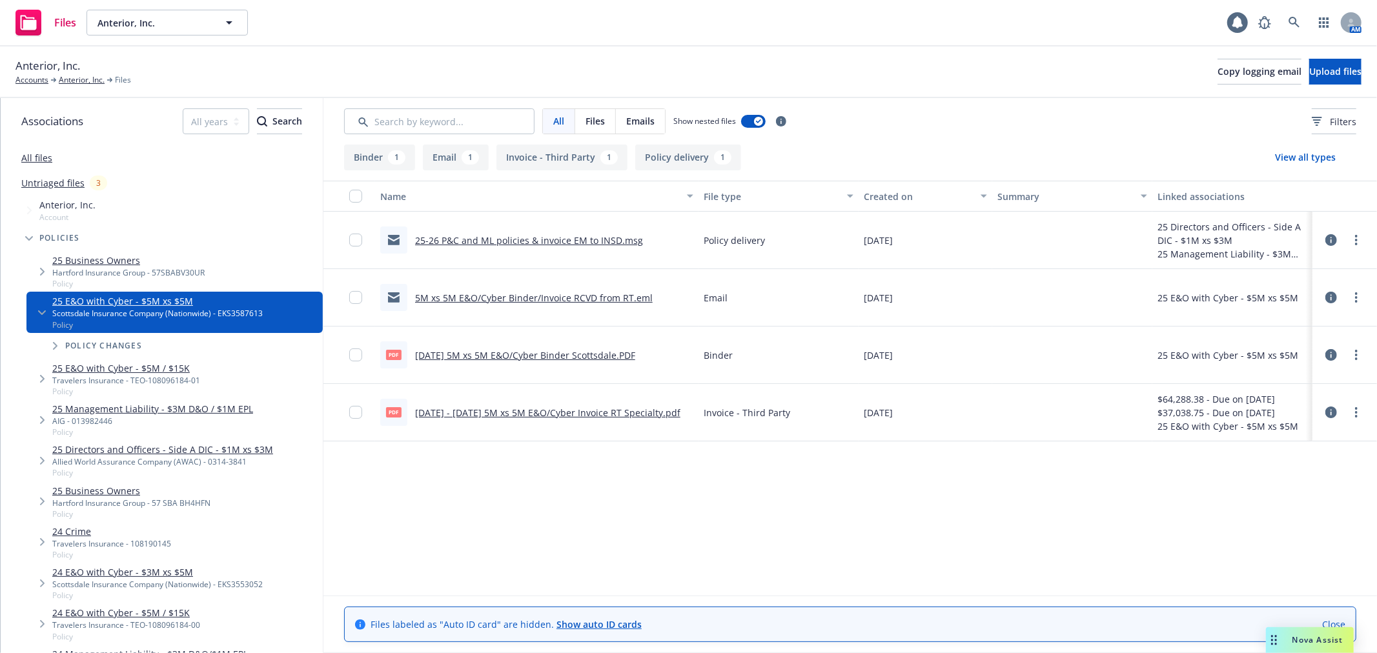
click at [565, 297] on link "5M xs 5M E&O/Cyber Binder/Invoice RCVD from RT.eml" at bounding box center [534, 298] width 238 height 12
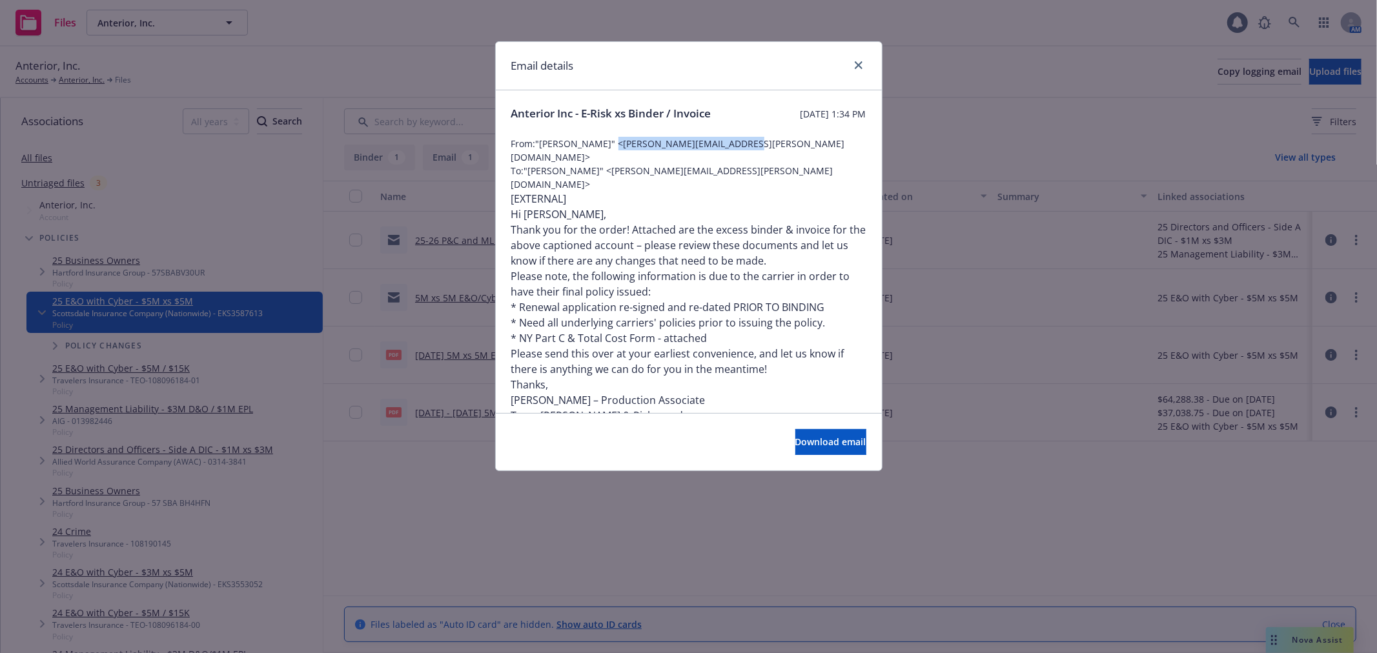
drag, startPoint x: 726, startPoint y: 157, endPoint x: 609, endPoint y: 157, distance: 117.5
click at [609, 157] on span "From: "Smith, Nolan" <nolan.smith@rtspecialty.com>" at bounding box center [688, 150] width 355 height 27
copy span "nolan.smith@rtspecialty.com"
drag, startPoint x: 553, startPoint y: 128, endPoint x: 594, endPoint y: 102, distance: 48.2
click at [594, 102] on div "Anterior Inc - E-Risk xs Binder / Invoice Monday, August 25, 2025 at 1:34 PM Fr…" at bounding box center [689, 388] width 386 height 596
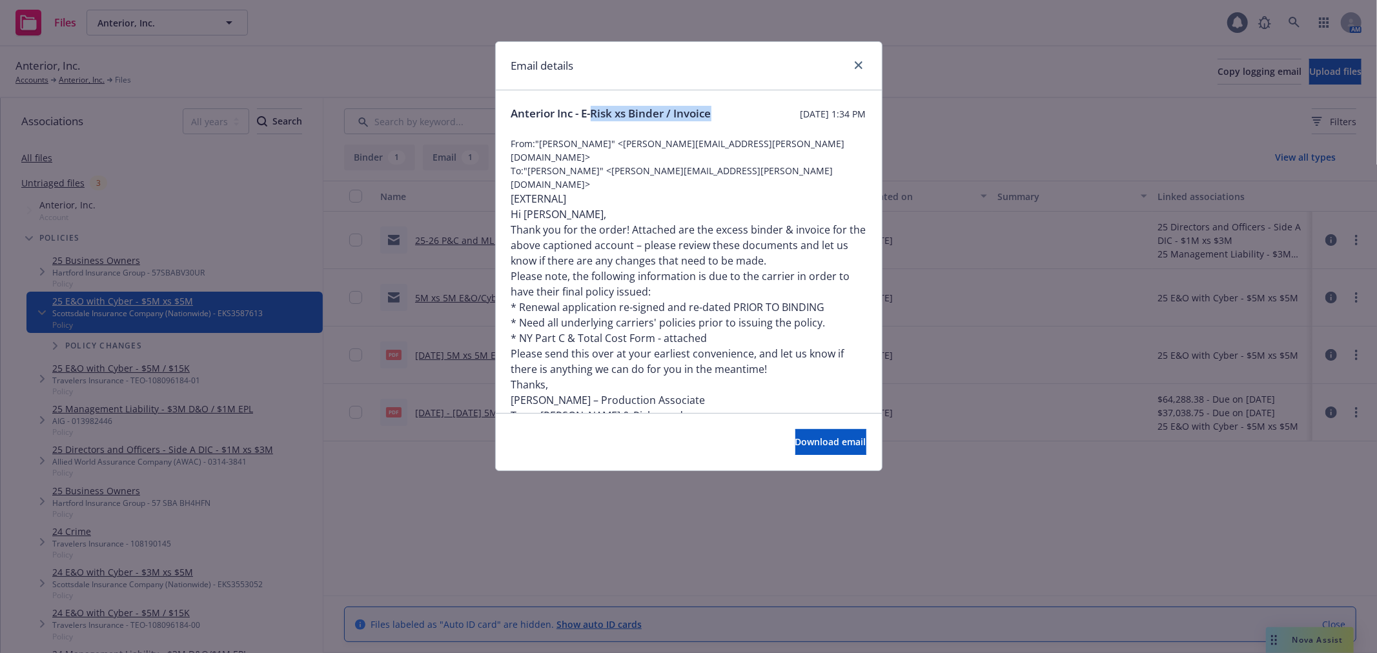
click at [604, 113] on span "Anterior Inc - E-Risk xs Binder / Invoice" at bounding box center [611, 113] width 200 height 15
drag, startPoint x: 611, startPoint y: 112, endPoint x: 506, endPoint y: 113, distance: 104.6
click at [506, 113] on div "Anterior Inc - E-Risk xs Binder / Invoice Monday, August 25, 2025 at 1:34 PM Fr…" at bounding box center [689, 388] width 386 height 596
copy span "Anterior Inc - E-Risk"
click at [860, 62] on icon "close" at bounding box center [859, 65] width 8 height 8
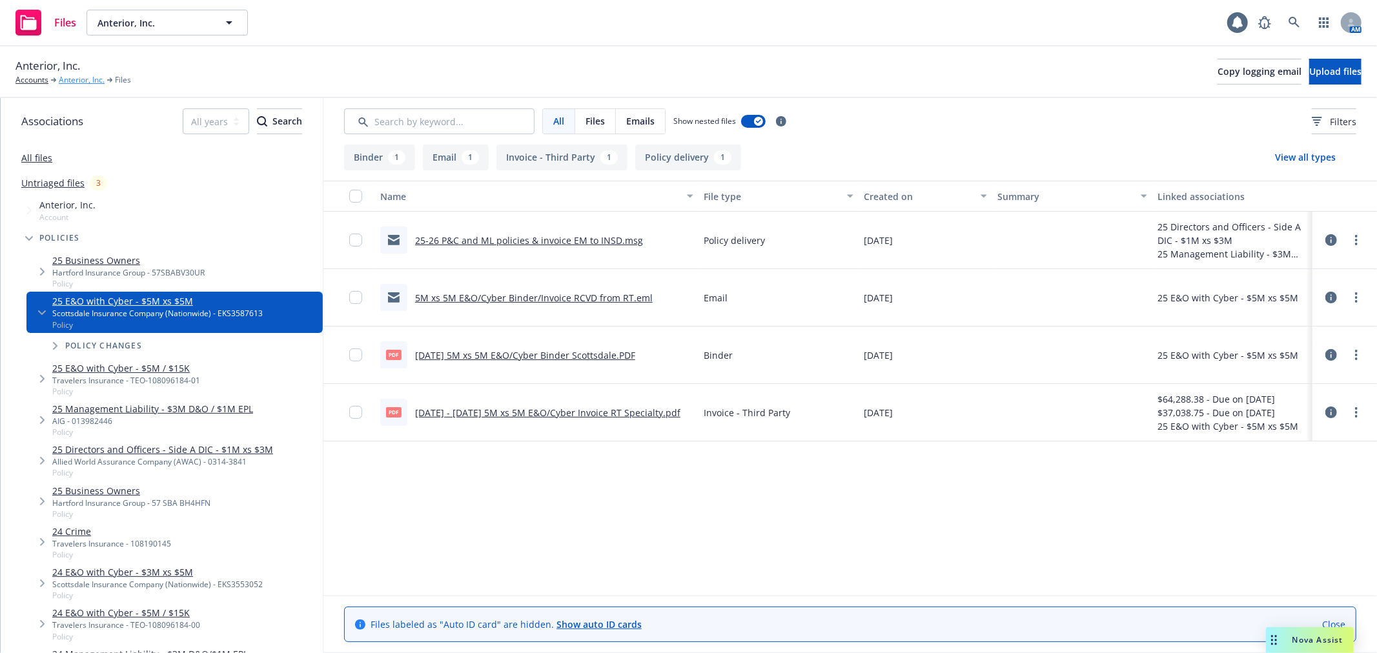
click at [79, 84] on link "Anterior, Inc." at bounding box center [82, 80] width 46 height 12
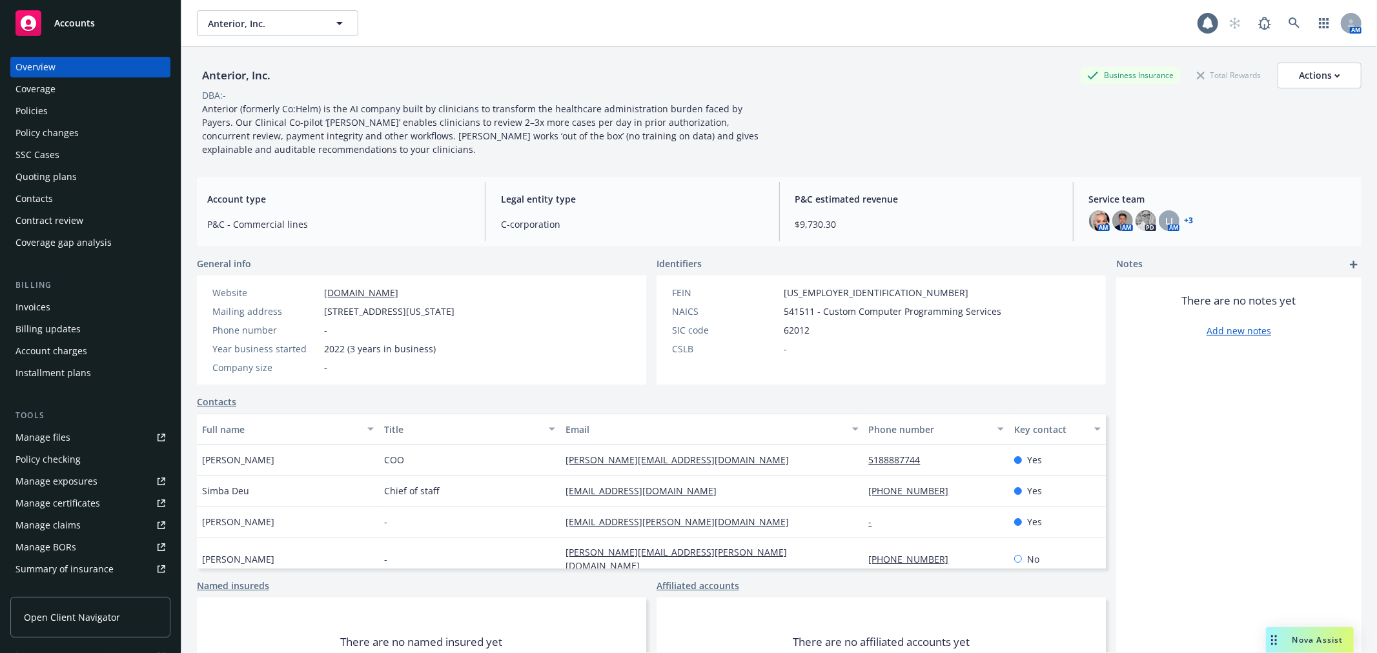
click at [76, 108] on div "Policies" at bounding box center [90, 111] width 150 height 21
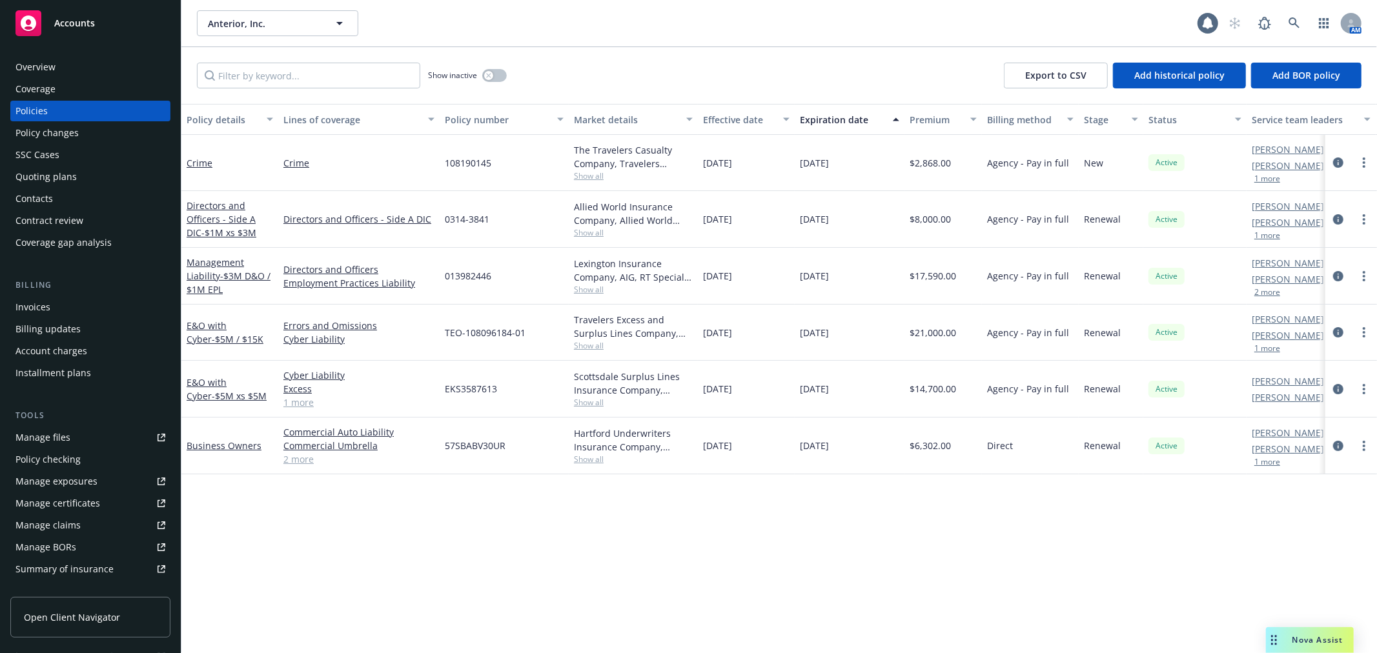
click at [578, 404] on span "Show all" at bounding box center [633, 402] width 119 height 11
click at [595, 347] on span "Show all" at bounding box center [633, 345] width 119 height 11
click at [596, 283] on div "Lexington Insurance Company, AIG, RT Specialty Insurance Services, LLC (RSG Spe…" at bounding box center [633, 270] width 119 height 27
click at [596, 288] on span "Show all" at bounding box center [633, 289] width 119 height 11
click at [596, 232] on span "Show all" at bounding box center [633, 232] width 119 height 11
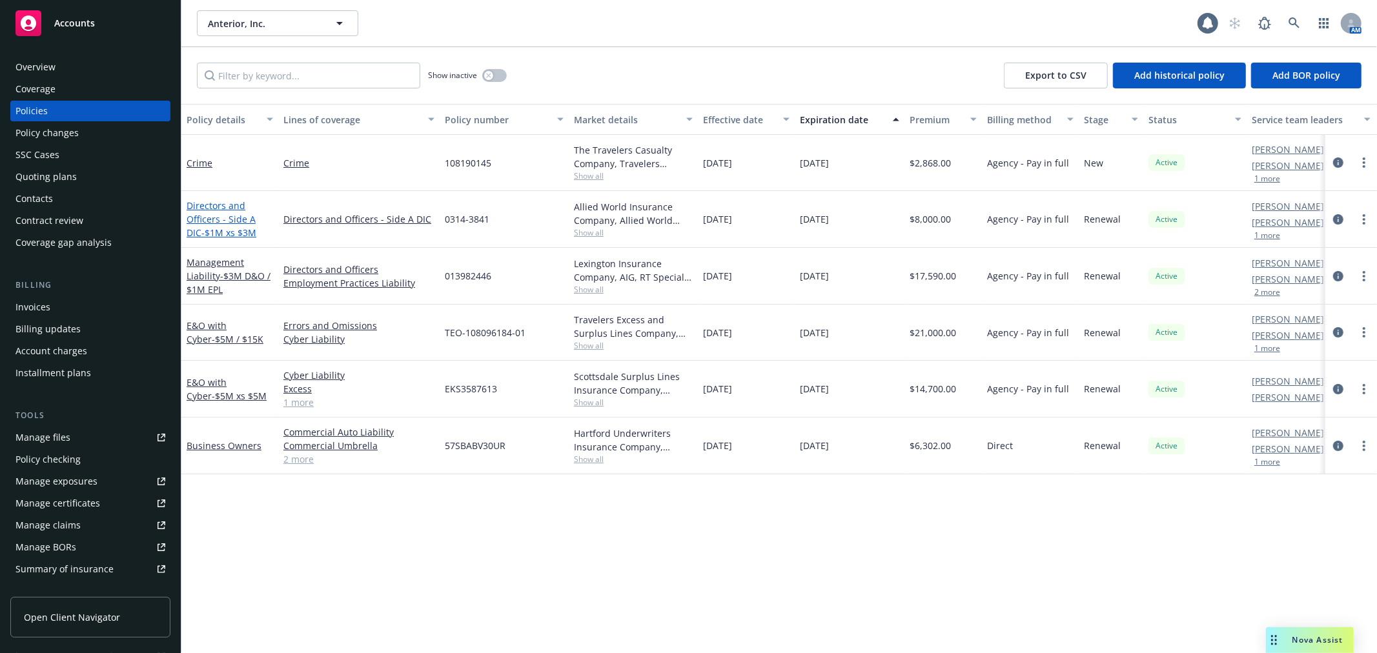
click at [201, 231] on span "- $1M xs $3M" at bounding box center [228, 233] width 55 height 12
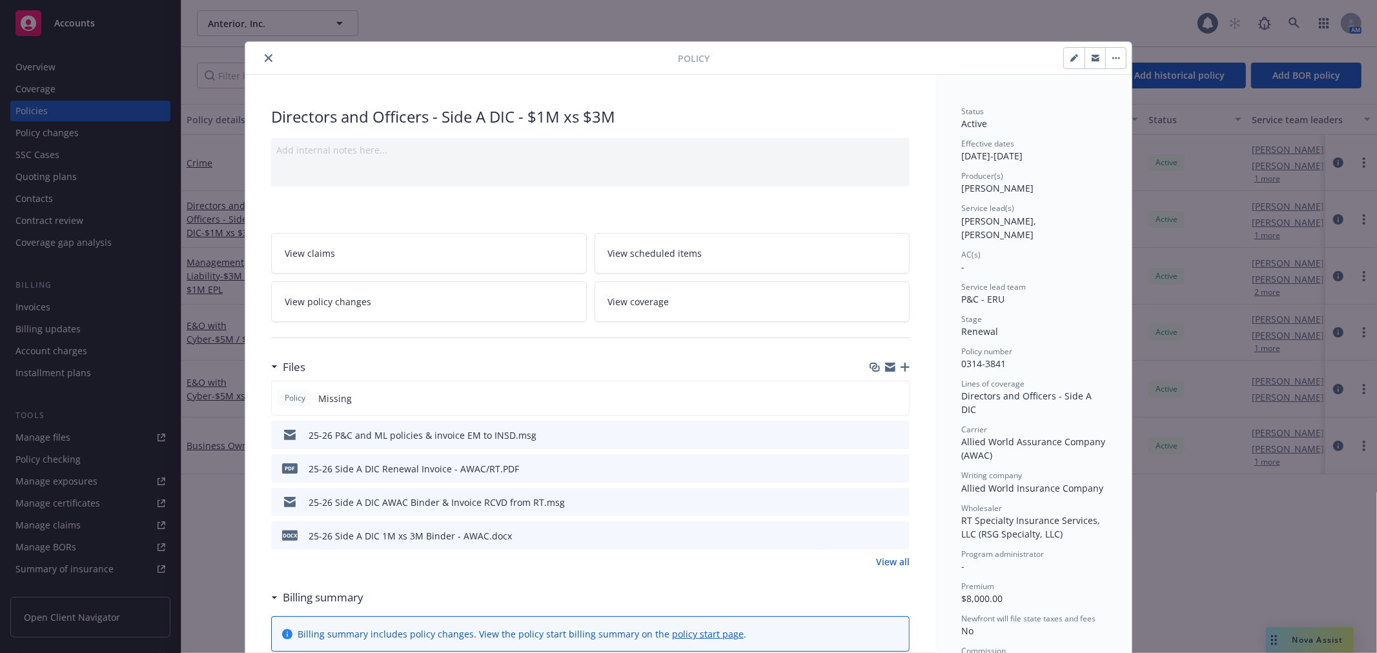
click at [265, 61] on icon "close" at bounding box center [269, 58] width 8 height 8
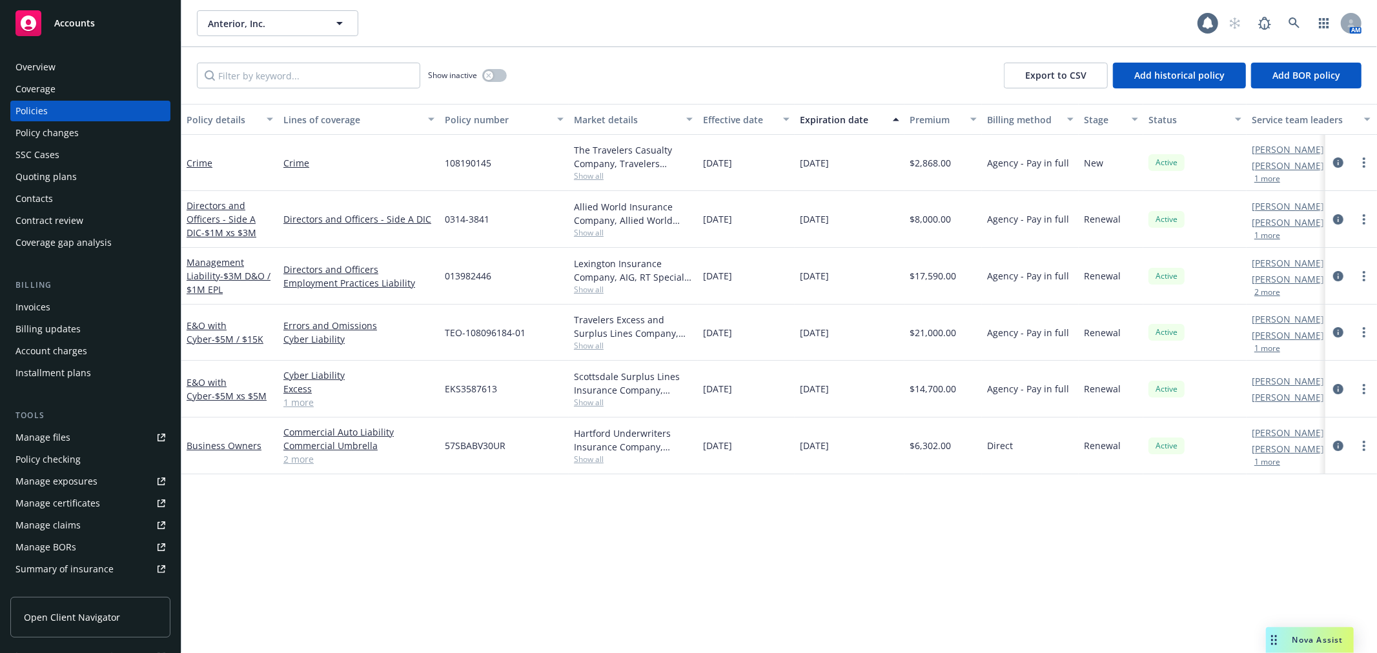
drag, startPoint x: 935, startPoint y: 631, endPoint x: 1071, endPoint y: 636, distance: 136.9
click at [935, 631] on div "Policy details Lines of coverage Policy number Market details Effective date Ex…" at bounding box center [778, 378] width 1195 height 549
click at [1317, 635] on span "Nova Assist" at bounding box center [1317, 639] width 51 height 11
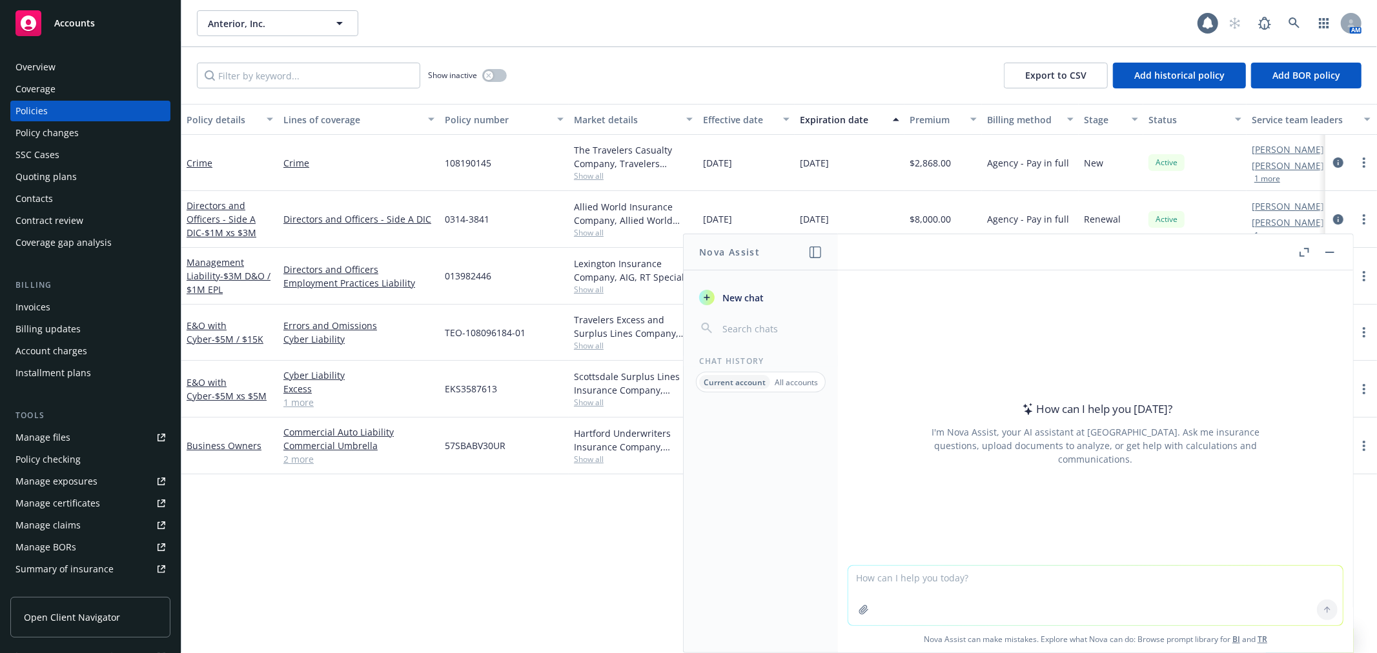
click at [476, 565] on div "Policy details Lines of coverage Policy number Market details Effective date Ex…" at bounding box center [778, 378] width 1195 height 549
click at [1320, 246] on div at bounding box center [1316, 252] width 41 height 15
click at [1331, 254] on button "button" at bounding box center [1329, 252] width 15 height 15
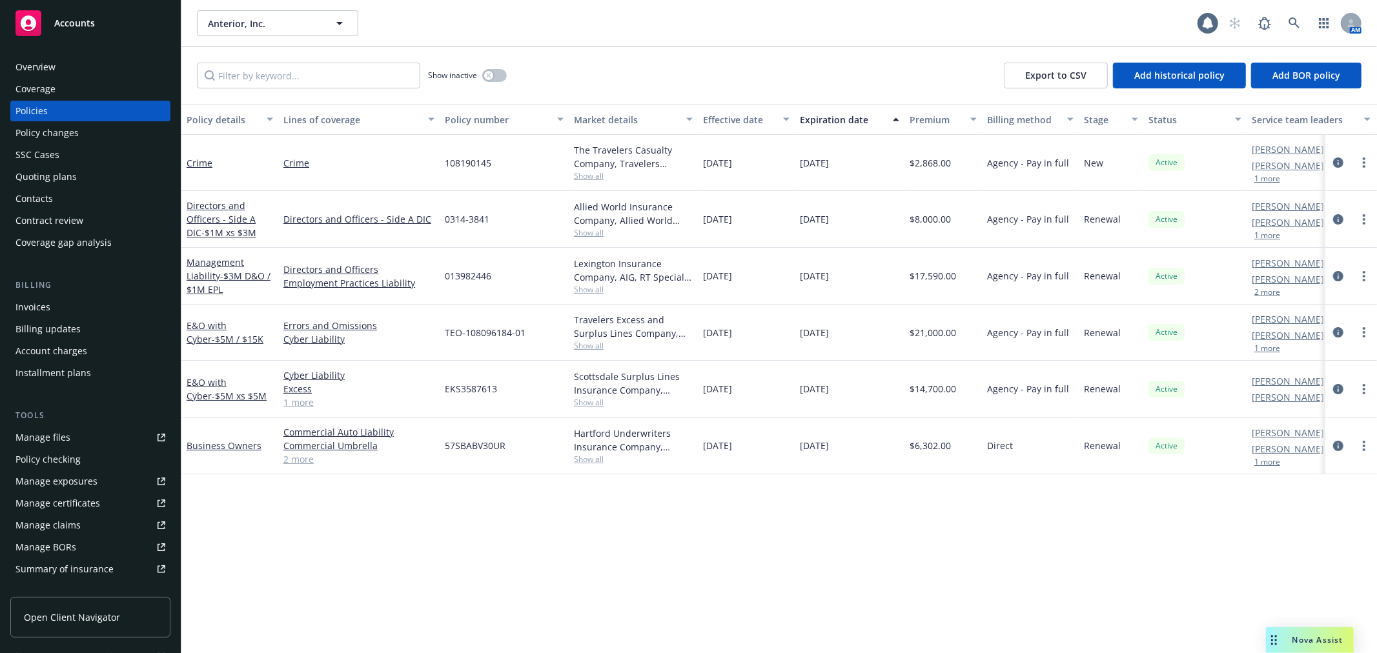
click at [1304, 643] on span "Nova Assist" at bounding box center [1317, 639] width 51 height 11
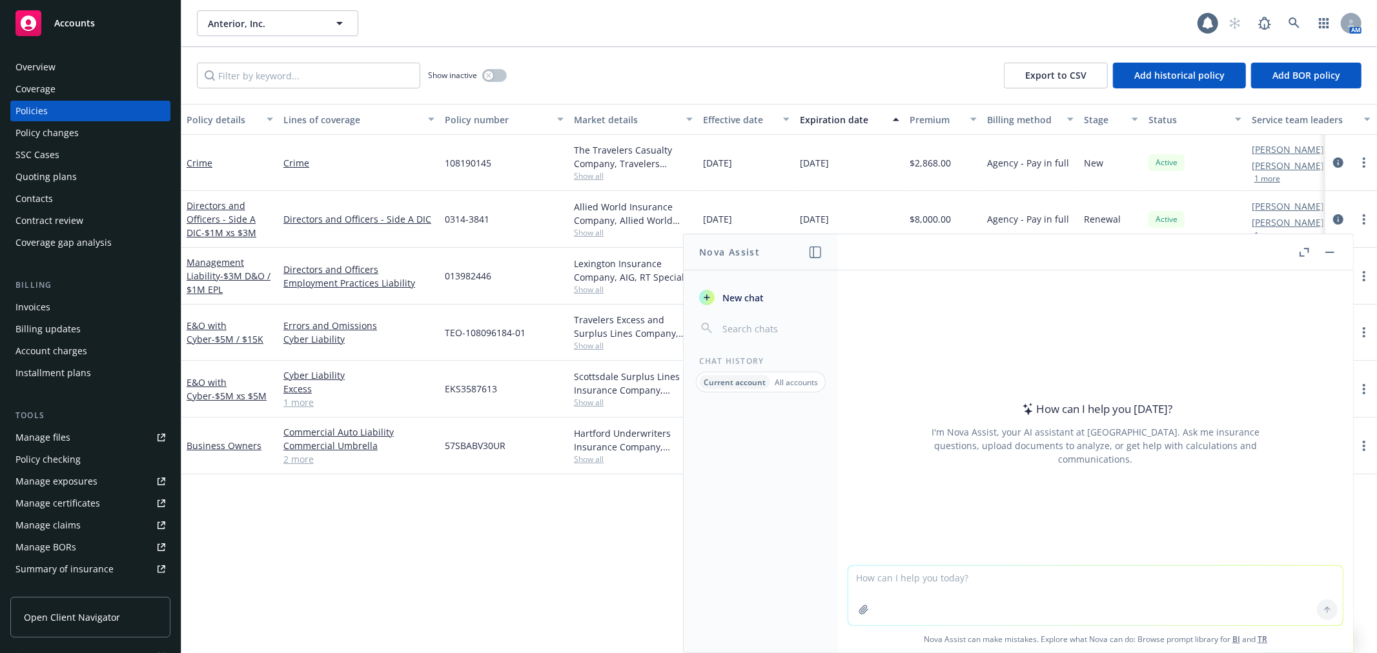
click at [1036, 588] on textarea at bounding box center [1095, 595] width 494 height 59
paste textarea "w"
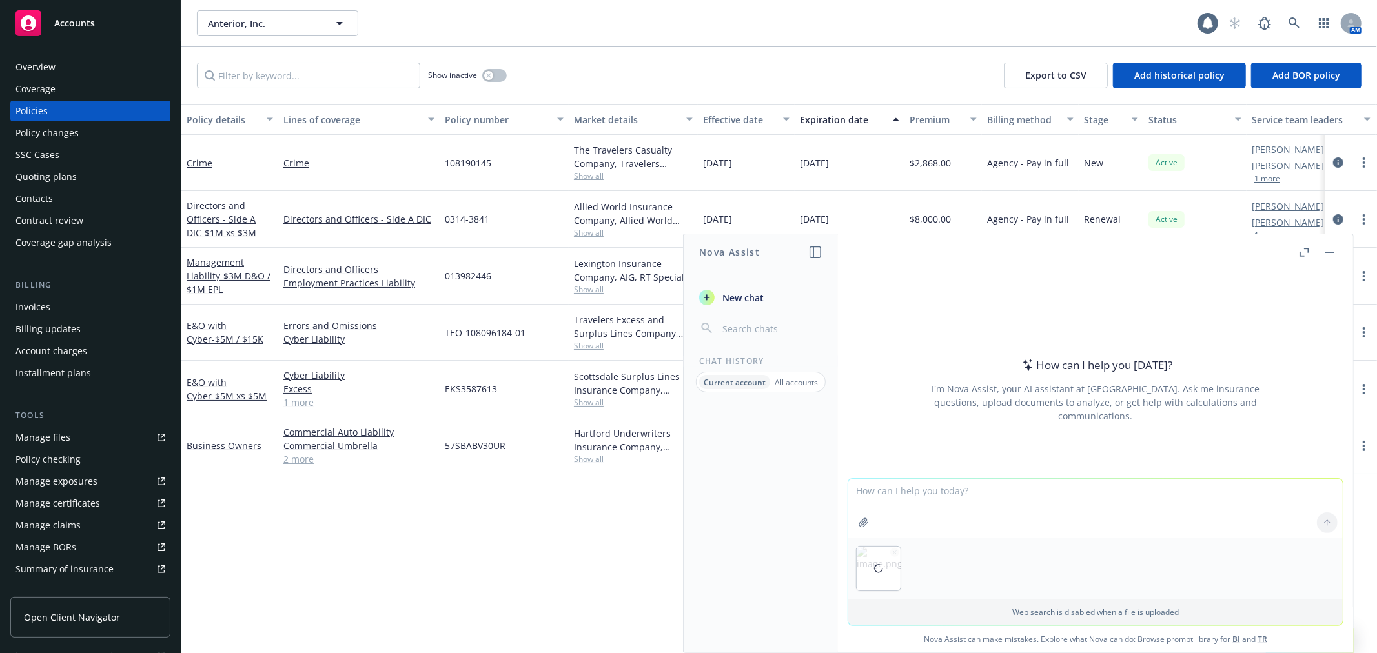
click at [893, 487] on textarea at bounding box center [1095, 508] width 494 height 59
type textarea "write me an email to the UW asking for the policies for the attached policies"
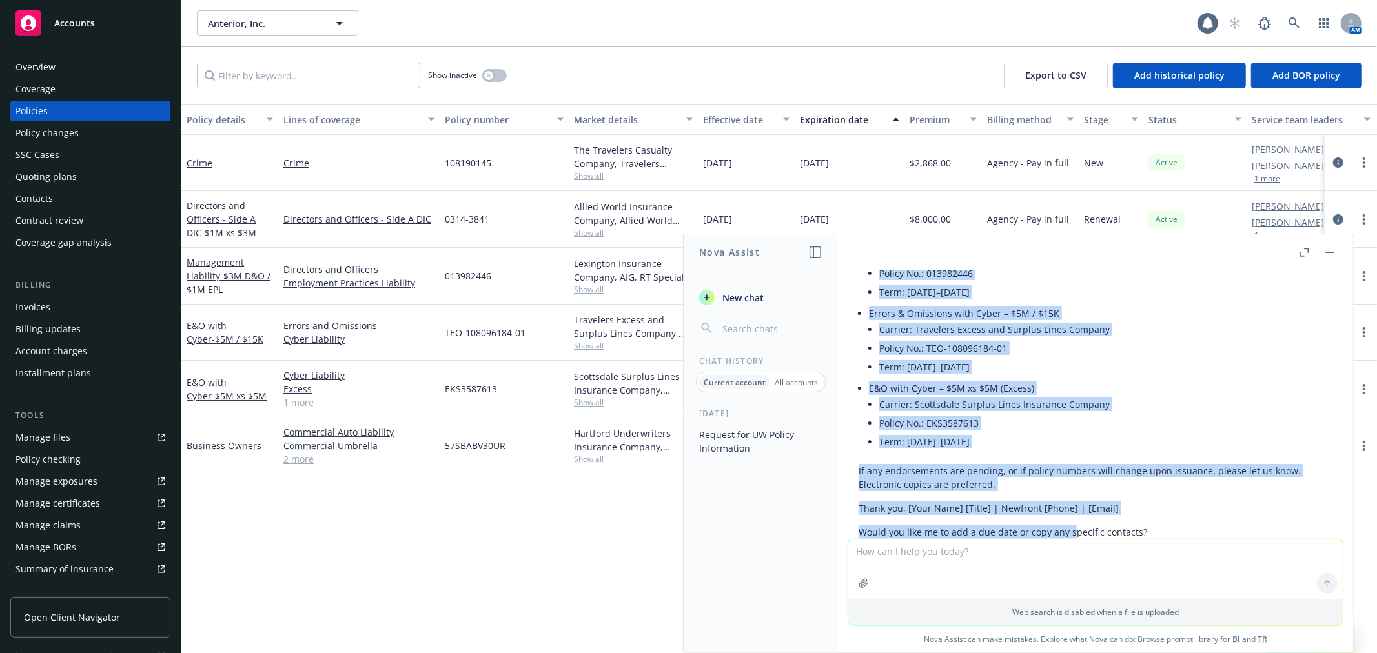
scroll to position [376, 0]
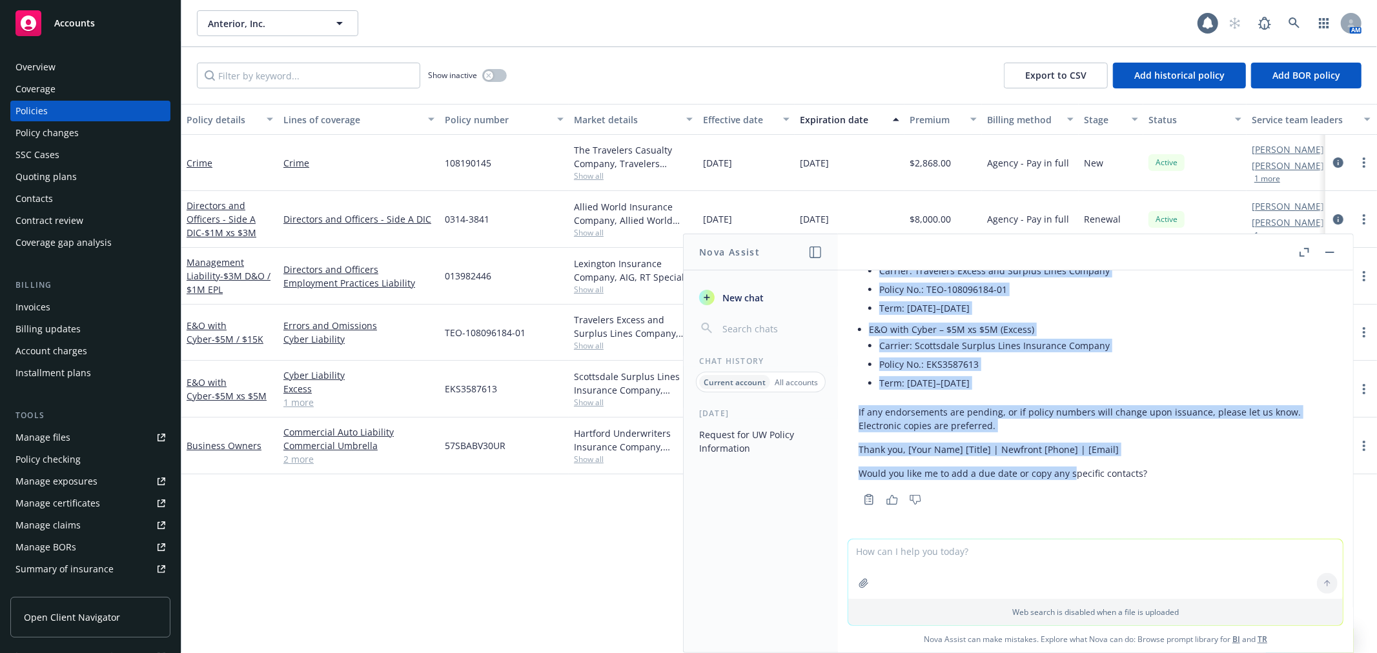
drag, startPoint x: 857, startPoint y: 398, endPoint x: 1005, endPoint y: 381, distance: 148.7
click at [1005, 381] on div "Here’s a polished email you can send to the underwriter: Subject: Request for i…" at bounding box center [1095, 244] width 494 height 527
copy div "Hi [Underwriter Name], Could you please provide the full issued policy document…"
drag, startPoint x: 1330, startPoint y: 252, endPoint x: 1202, endPoint y: 254, distance: 128.4
click at [1330, 252] on rect "button" at bounding box center [1329, 252] width 9 height 1
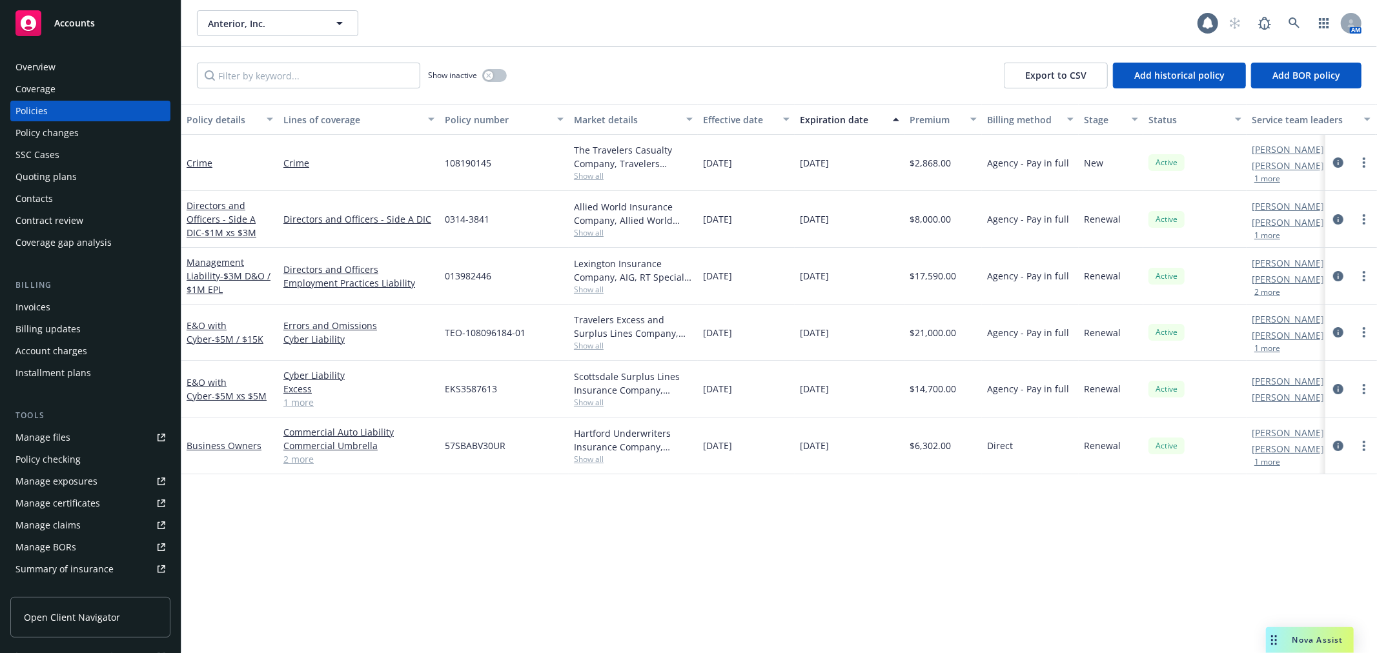
click at [114, 182] on div "Quoting plans" at bounding box center [90, 177] width 150 height 21
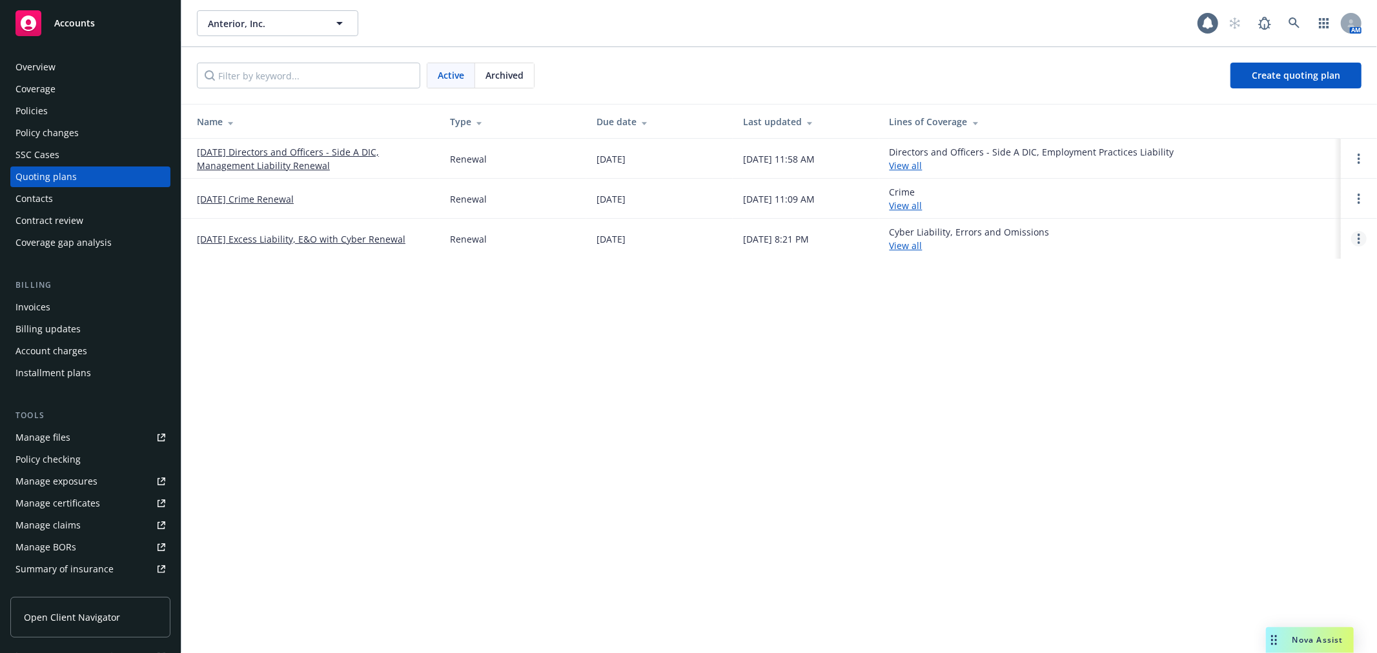
click at [1363, 237] on link "Open options" at bounding box center [1358, 238] width 15 height 15
click at [1326, 150] on span "Copy logging email" at bounding box center [1292, 151] width 113 height 12
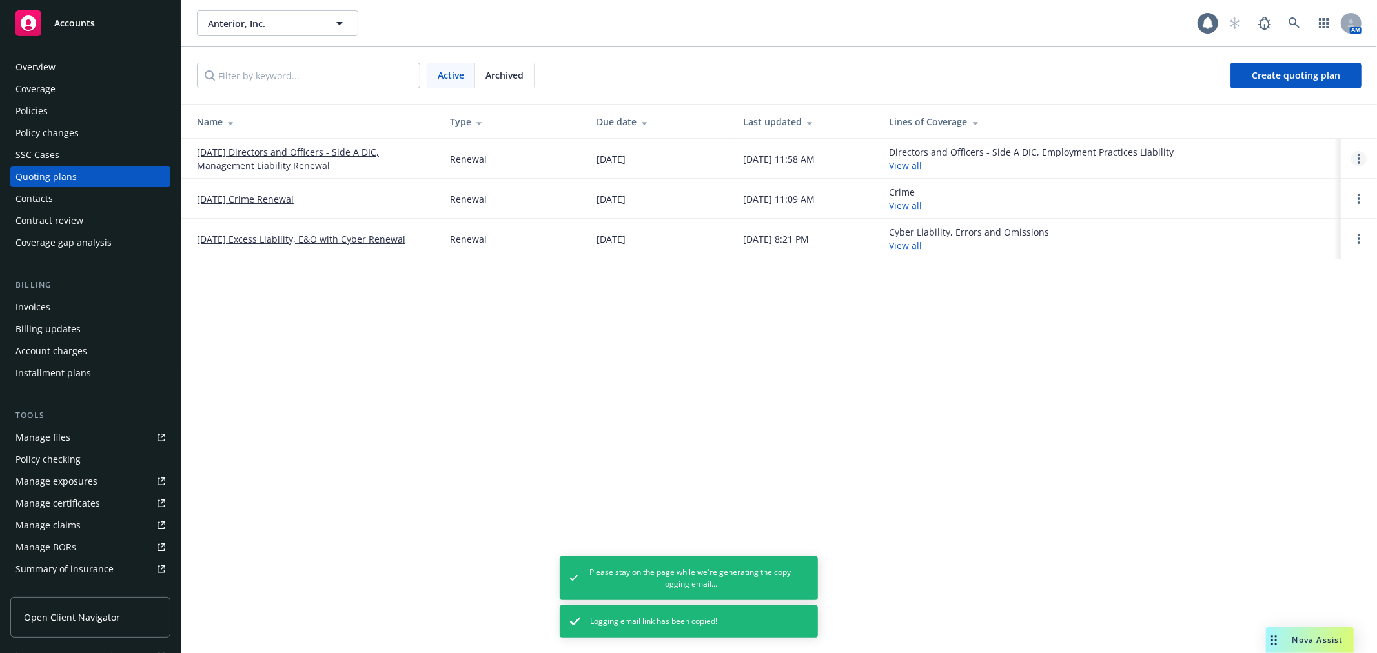
click at [1353, 157] on link "Open options" at bounding box center [1358, 158] width 15 height 15
click at [1307, 68] on span "Copy logging email" at bounding box center [1292, 71] width 113 height 12
